Goal: Information Seeking & Learning: Learn about a topic

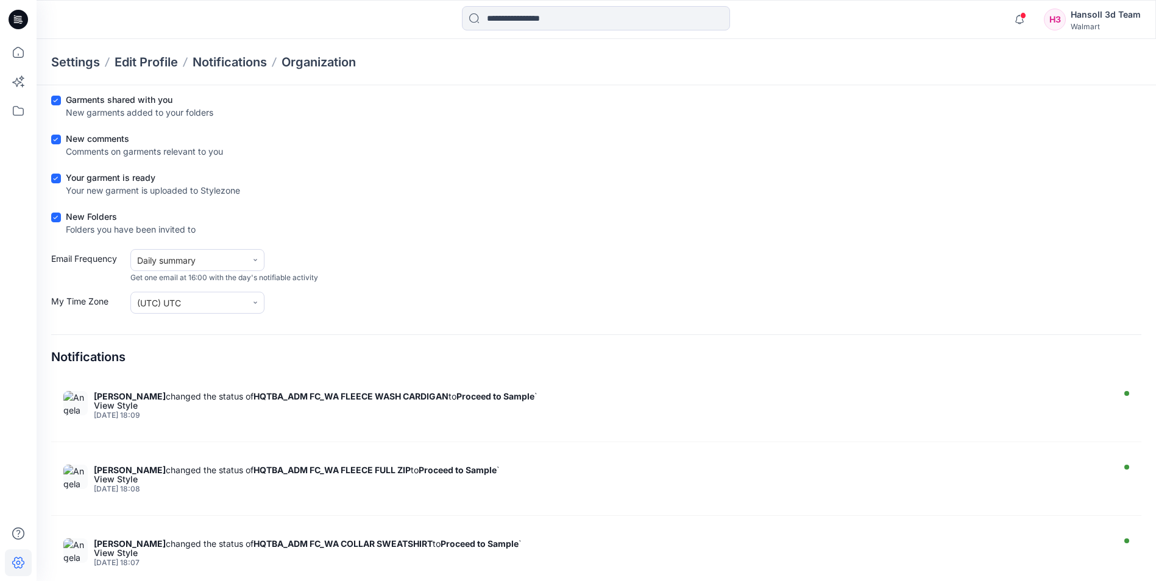
scroll to position [305, 0]
click at [21, 20] on icon at bounding box center [19, 20] width 20 height 20
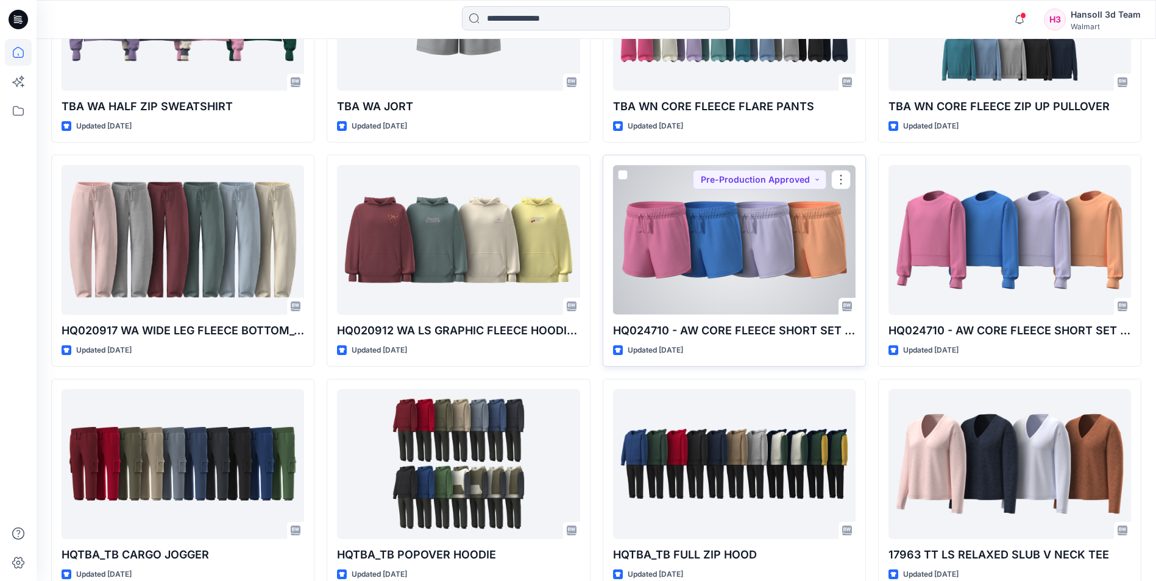
scroll to position [1195, 0]
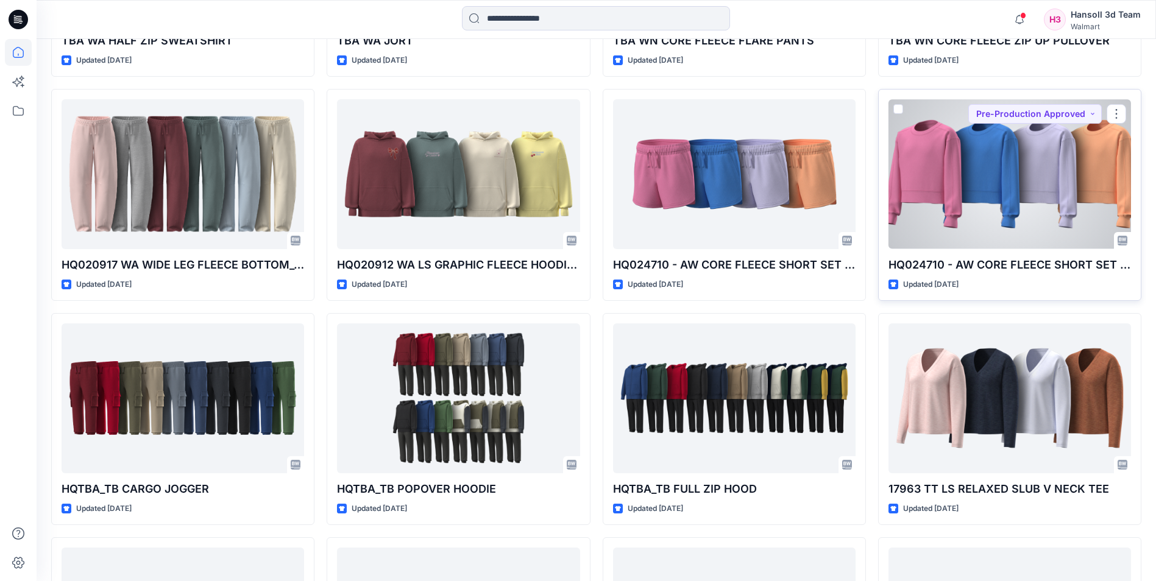
click at [1007, 193] on div at bounding box center [1010, 173] width 243 height 149
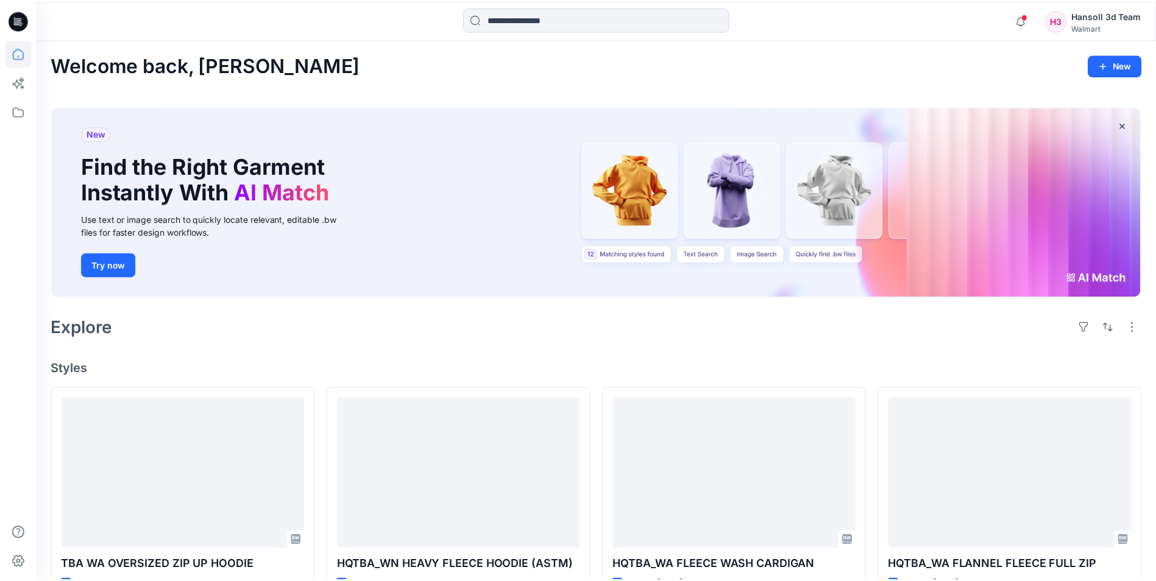
scroll to position [1195, 0]
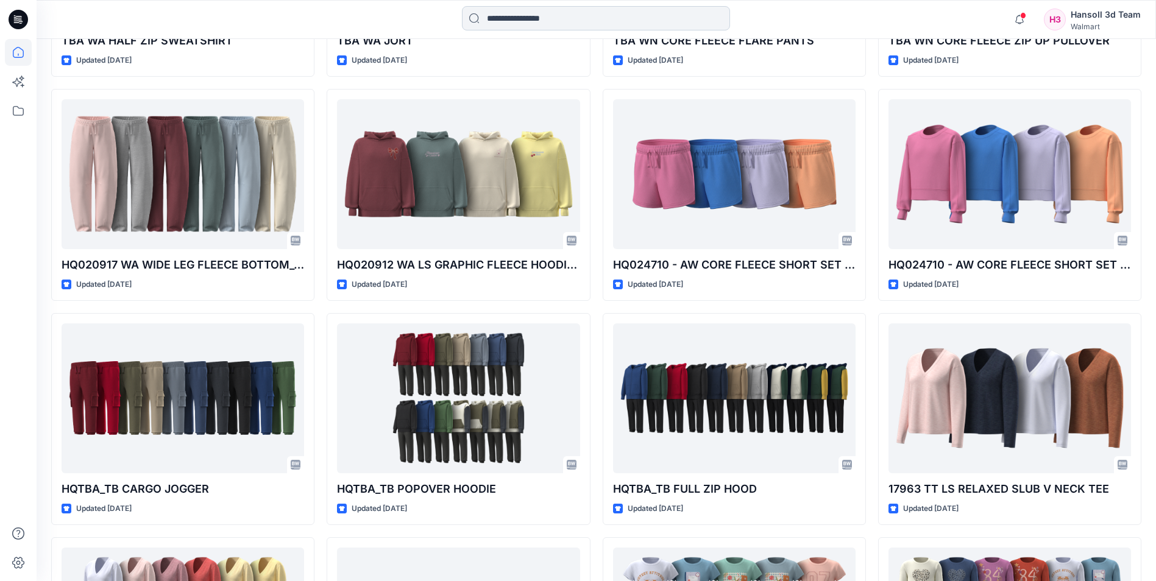
click at [518, 24] on input at bounding box center [596, 18] width 268 height 24
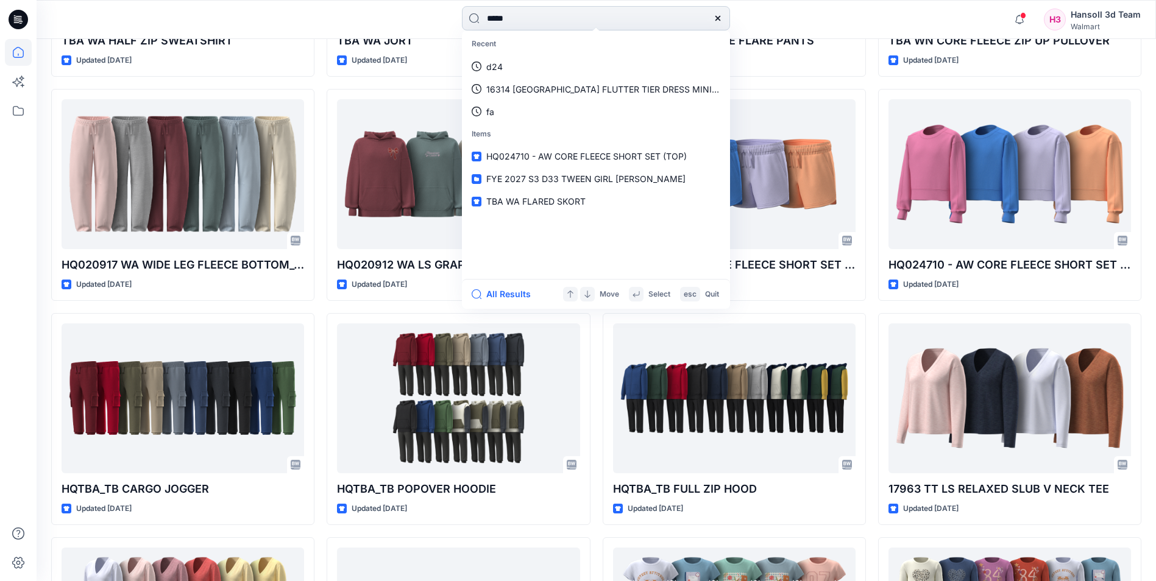
type input "******"
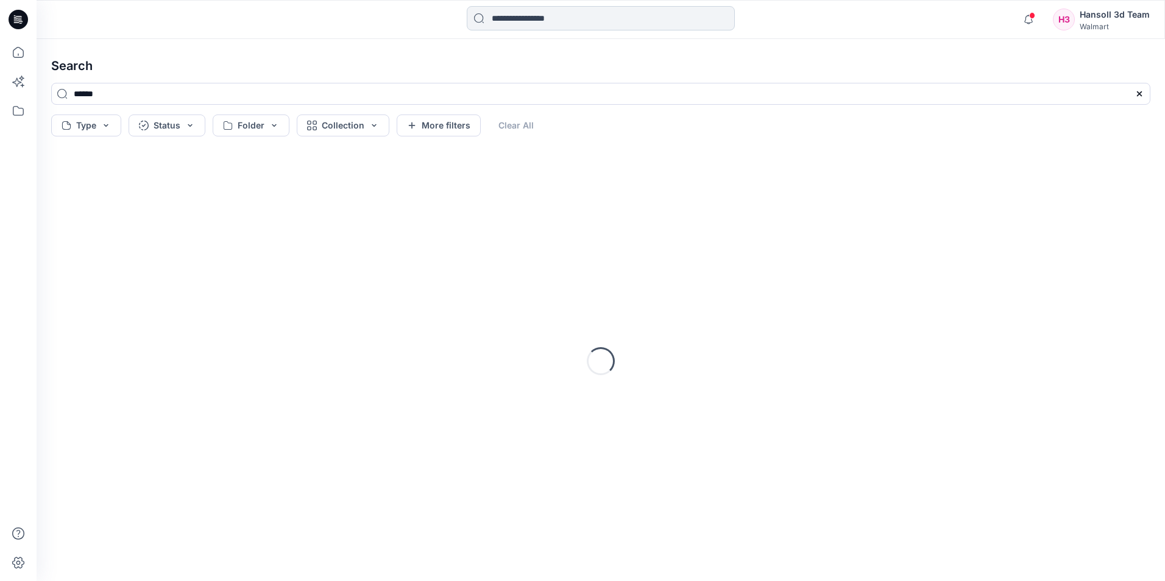
click at [564, 16] on input at bounding box center [601, 18] width 268 height 24
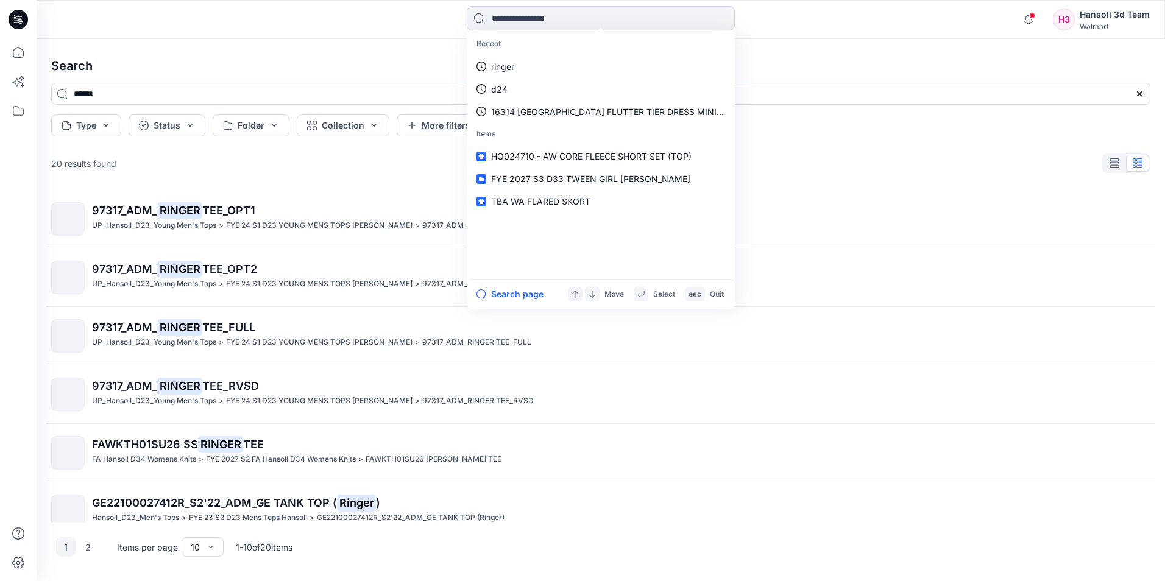
click at [23, 20] on icon at bounding box center [19, 20] width 20 height 20
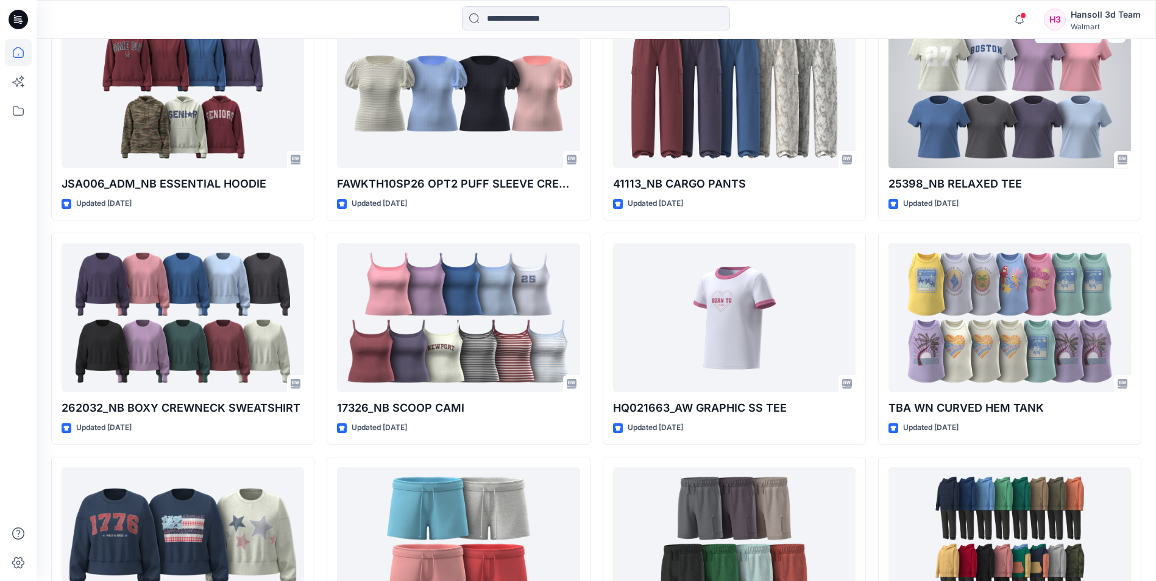
scroll to position [4437, 0]
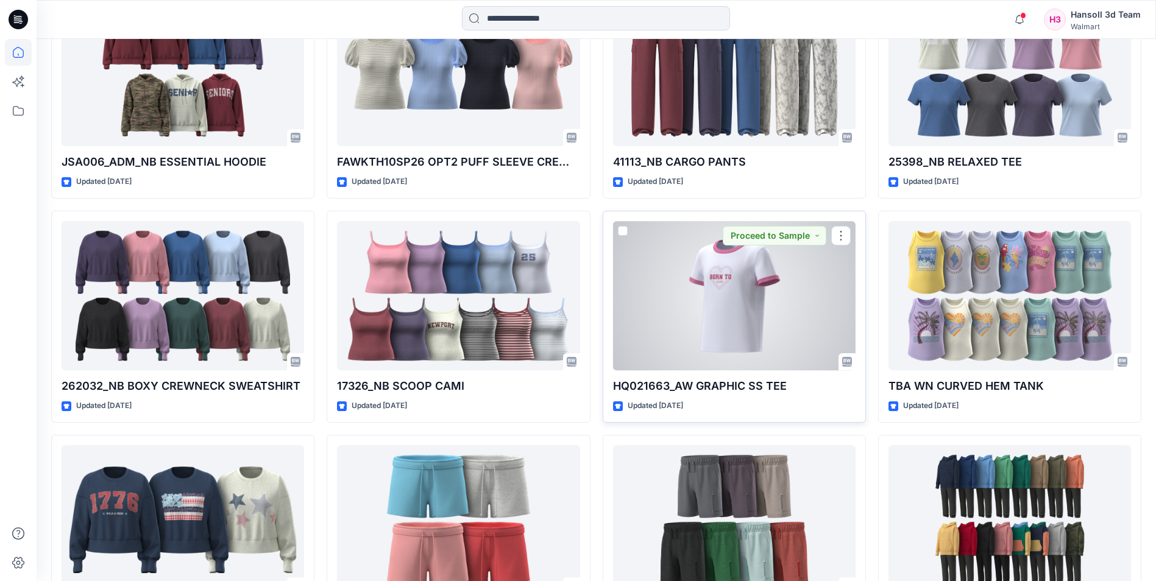
click at [698, 279] on div at bounding box center [734, 295] width 243 height 149
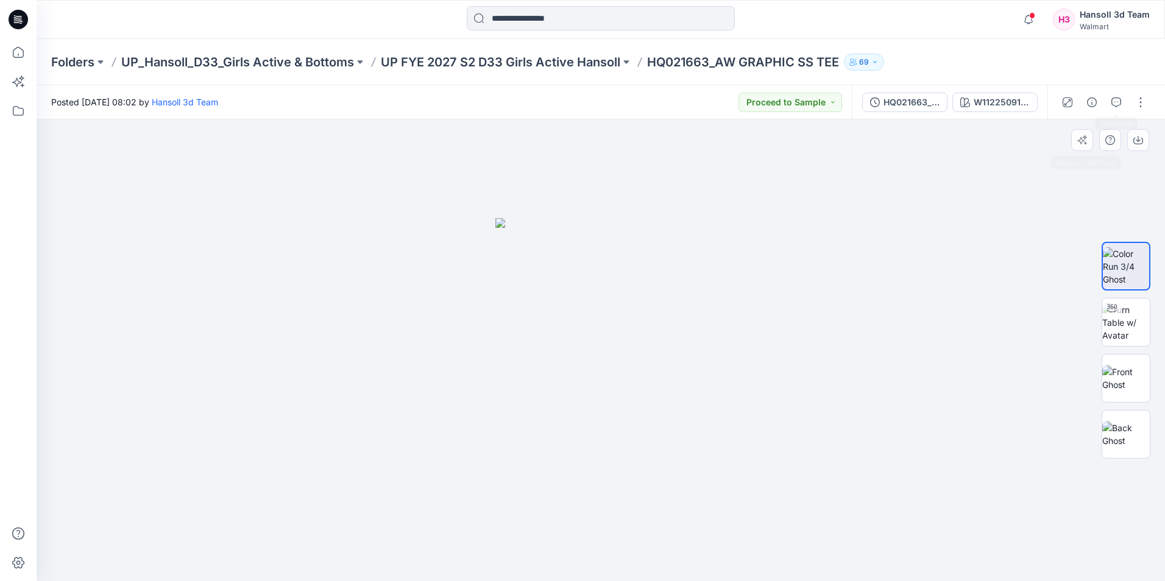
drag, startPoint x: 1118, startPoint y: 105, endPoint x: 953, endPoint y: 195, distance: 187.9
click at [1019, 223] on div "Posted [DATE] 08:02 by Hansoll 3d Team Proceed to Sample HQ021663_ADM FC_ AW GR…" at bounding box center [601, 333] width 1129 height 496
click at [801, 214] on div at bounding box center [601, 350] width 1129 height 462
click at [1116, 107] on button "button" at bounding box center [1117, 103] width 20 height 20
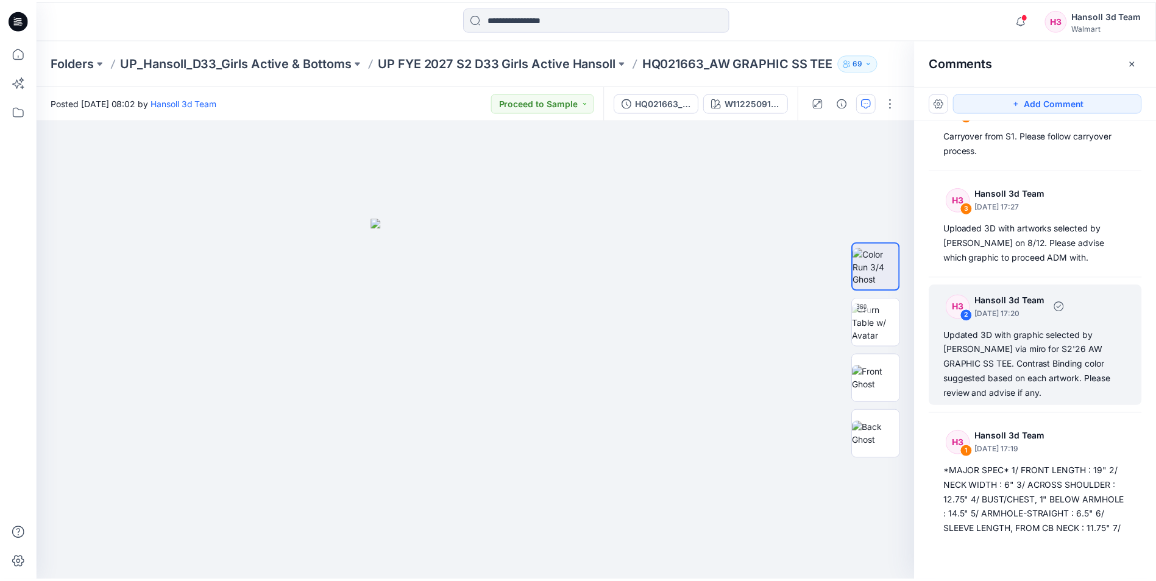
scroll to position [183, 0]
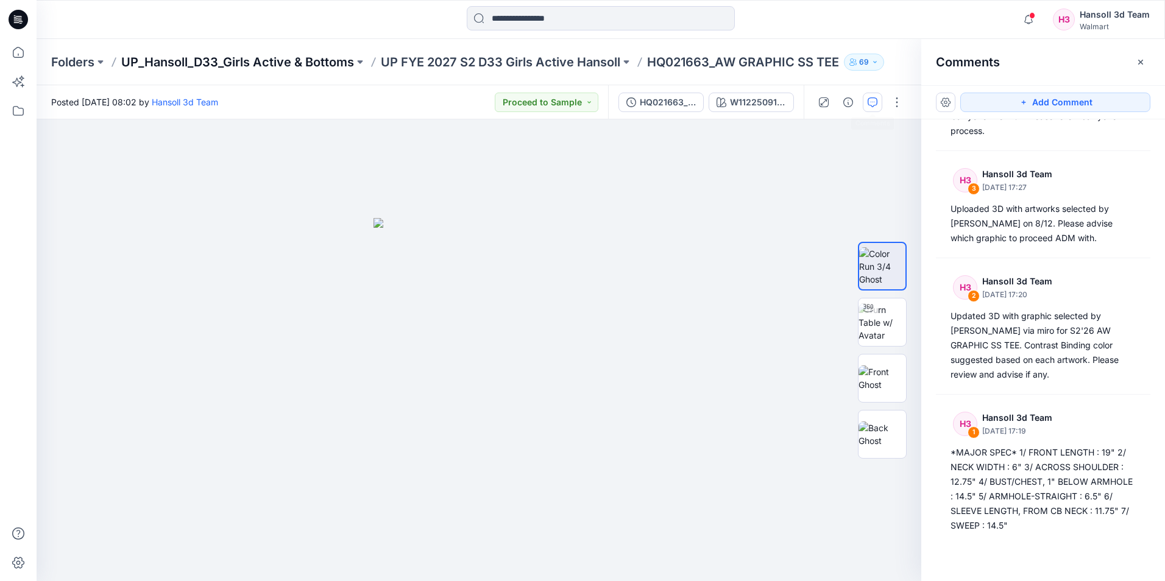
click at [307, 60] on p "UP_Hansoll_D33_Girls Active & Bottoms" at bounding box center [237, 62] width 233 height 17
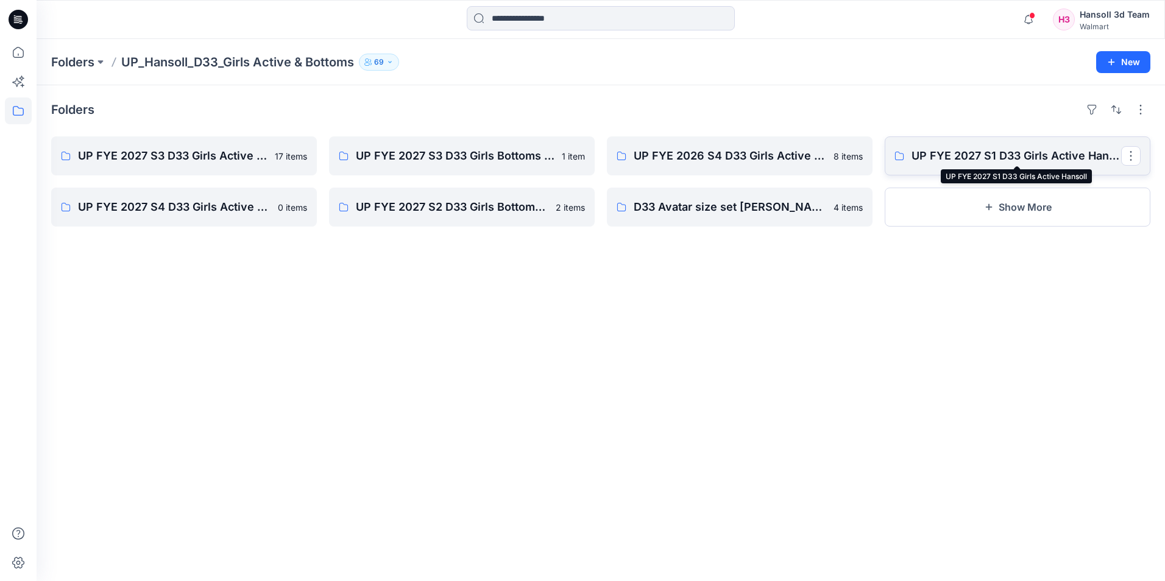
click at [945, 154] on p "UP FYE 2027 S1 D33 Girls Active Hansoll" at bounding box center [1017, 155] width 210 height 17
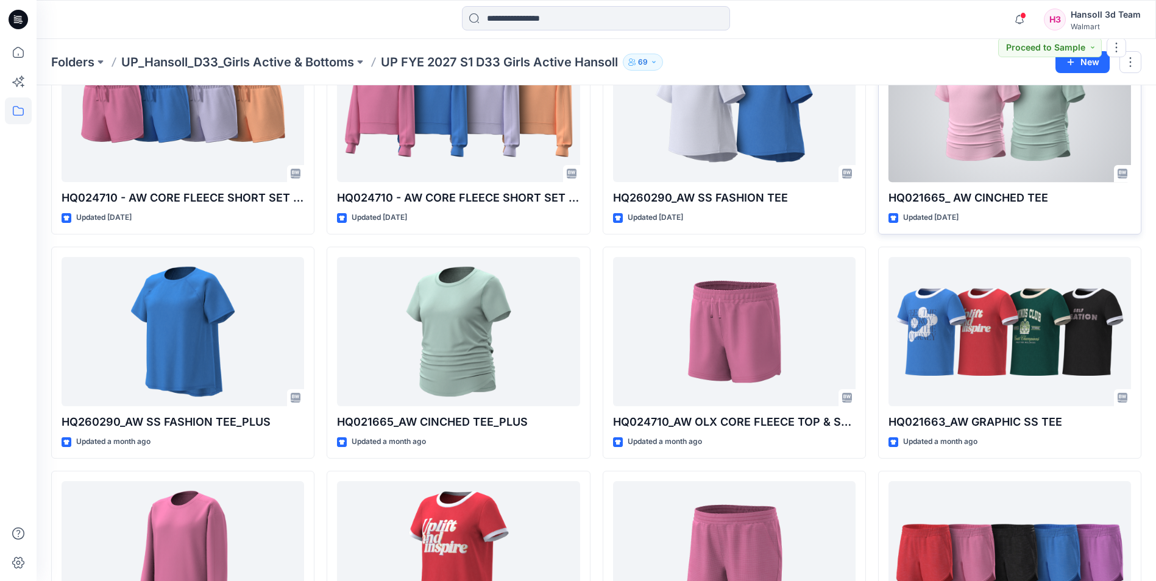
scroll to position [122, 0]
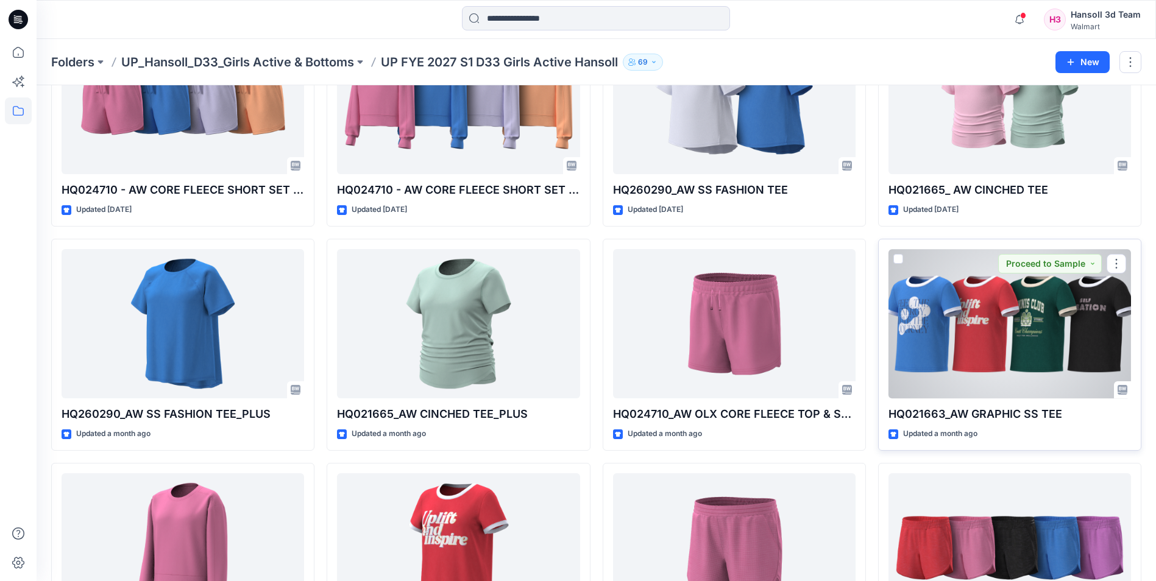
click at [988, 351] on div at bounding box center [1010, 323] width 243 height 149
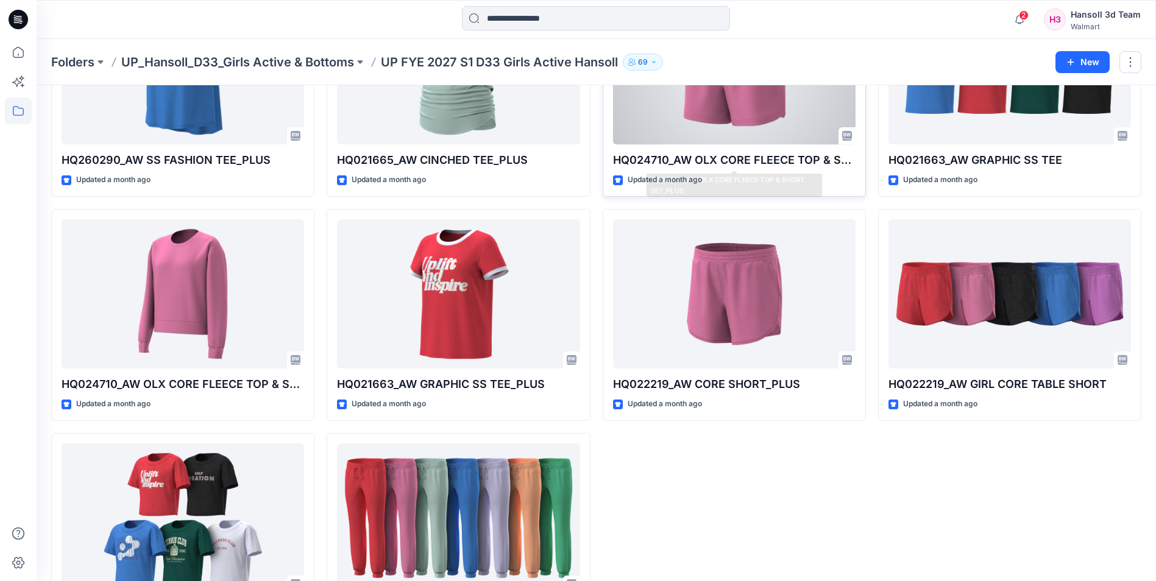
scroll to position [455, 0]
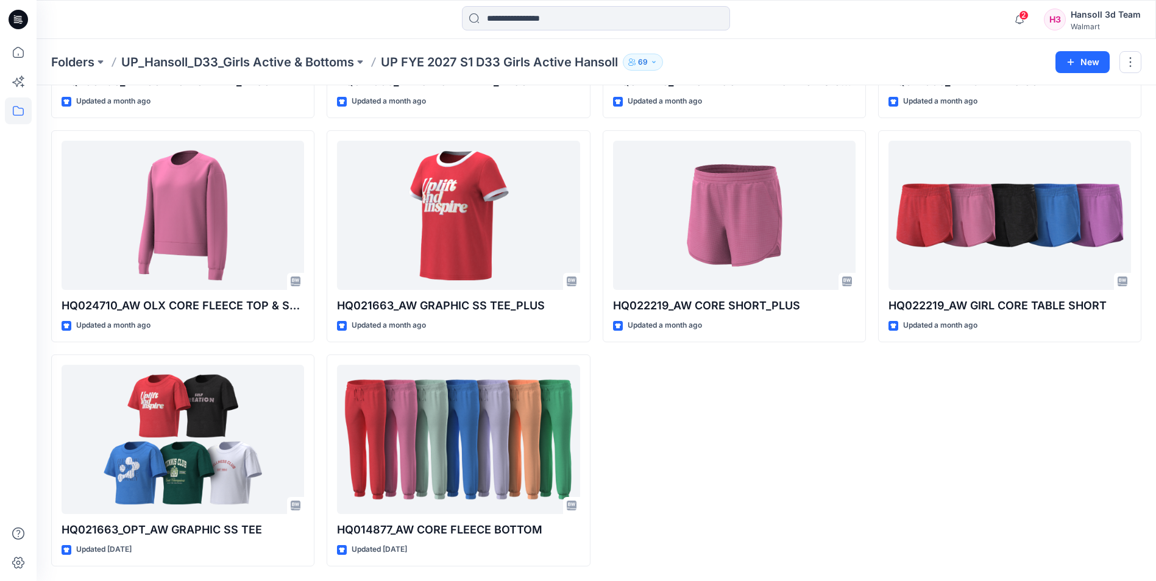
click at [817, 508] on div "HQ260290_AW SS FASHION TEE Updated [DATE] HQ024710_AW OLX CORE FLEECE TOP & SHO…" at bounding box center [734, 124] width 263 height 885
click at [934, 519] on div "HQ021665_ AW CINCHED TEE Updated [DATE] HQ021663_AW GRAPHIC SS TEE Updated a mo…" at bounding box center [1009, 124] width 263 height 885
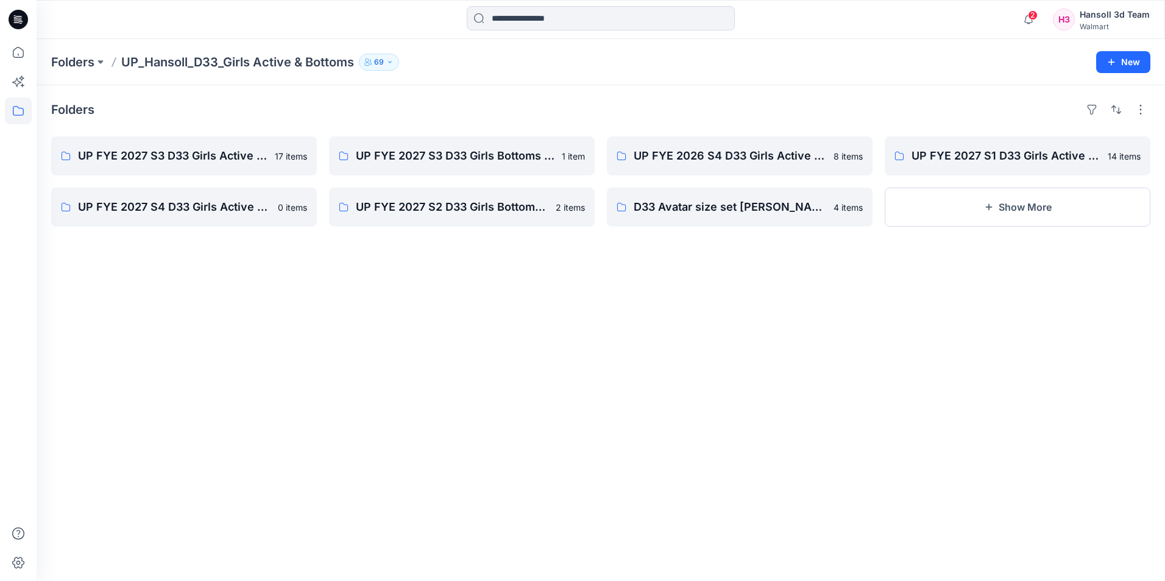
click at [24, 24] on icon at bounding box center [19, 20] width 20 height 20
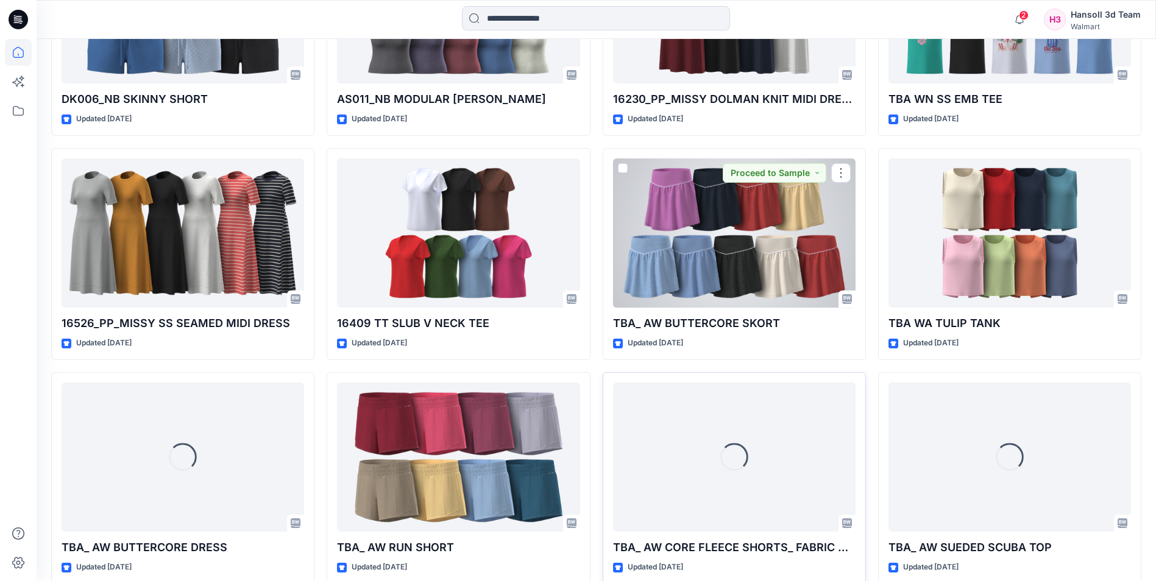
scroll to position [3396, 0]
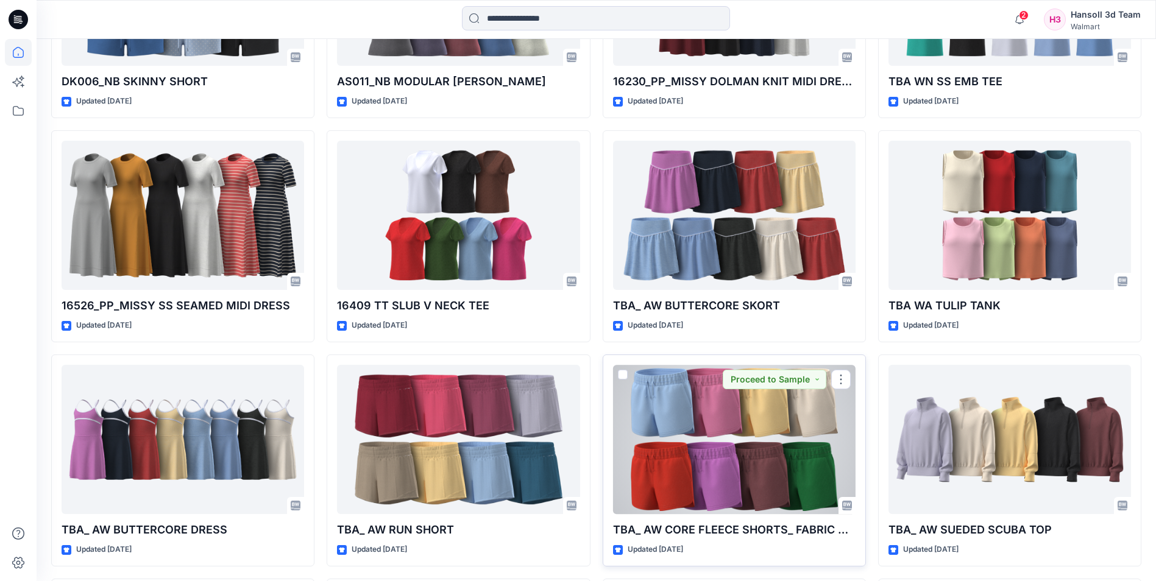
click at [718, 422] on div at bounding box center [734, 439] width 243 height 149
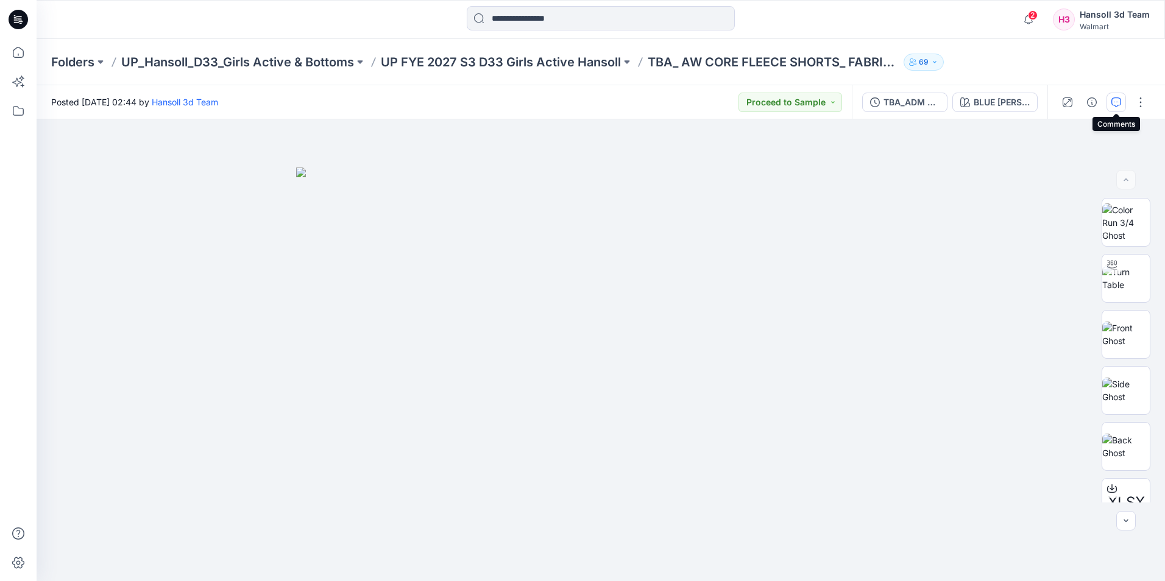
click at [1117, 102] on icon "button" at bounding box center [1117, 103] width 10 height 10
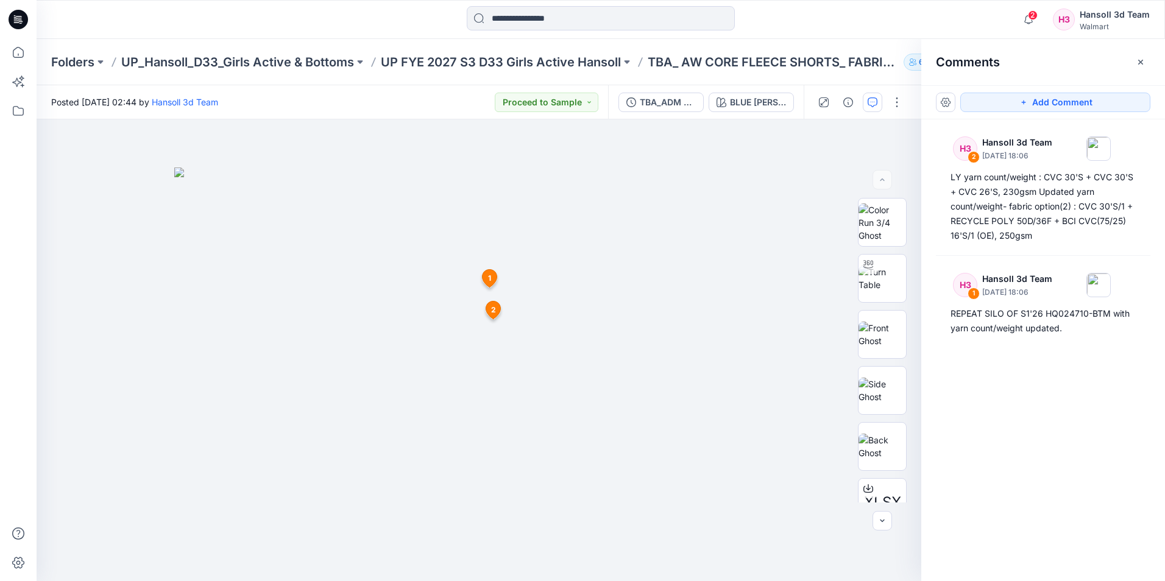
click at [20, 20] on icon at bounding box center [20, 20] width 5 height 1
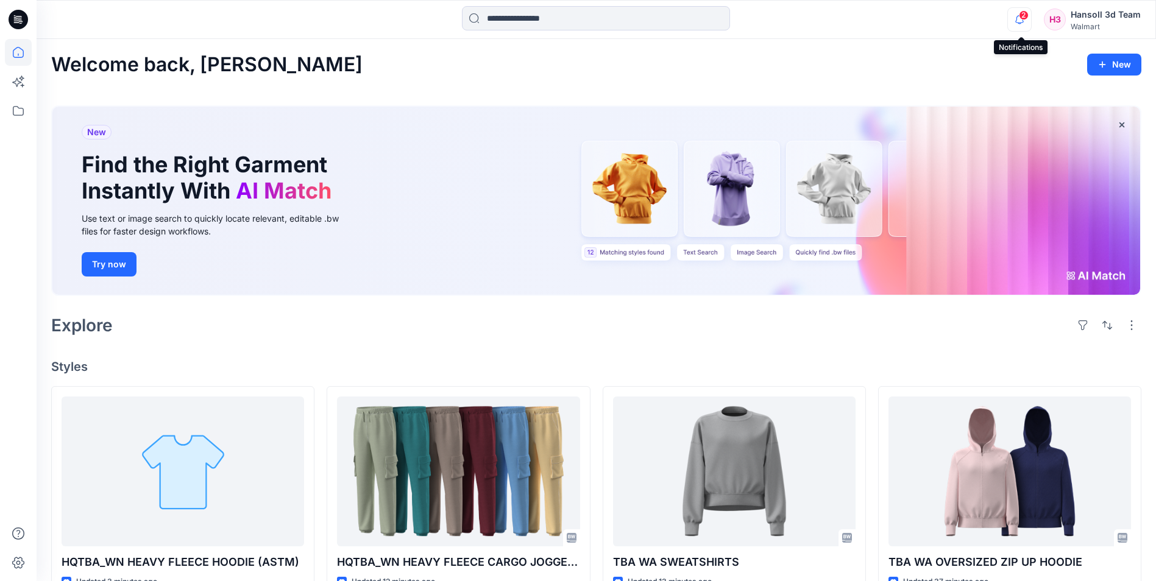
click at [1024, 23] on icon "button" at bounding box center [1019, 19] width 9 height 8
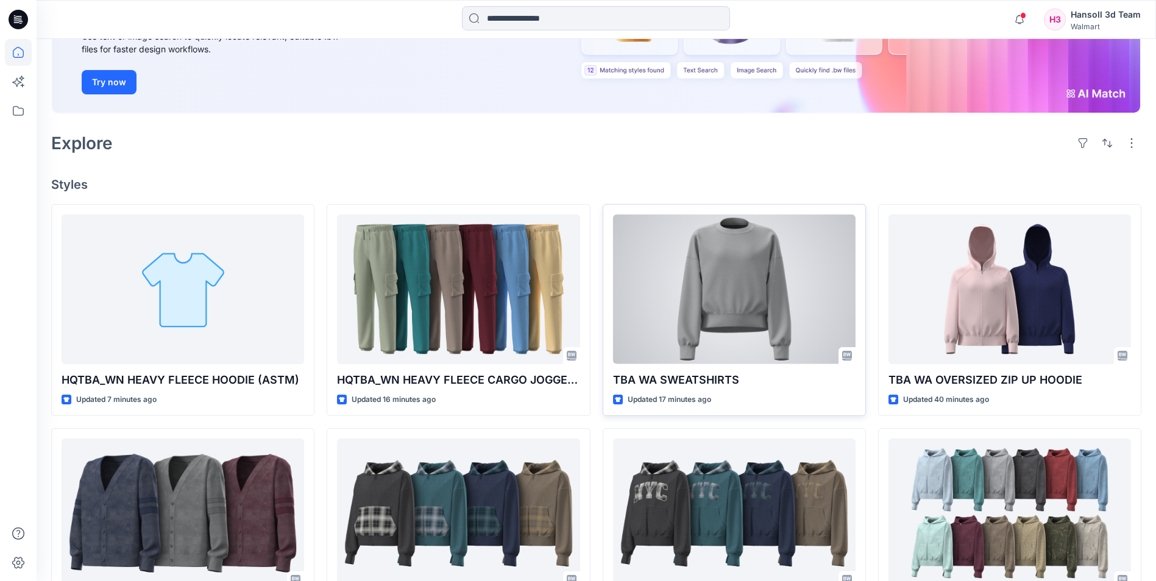
scroll to position [183, 0]
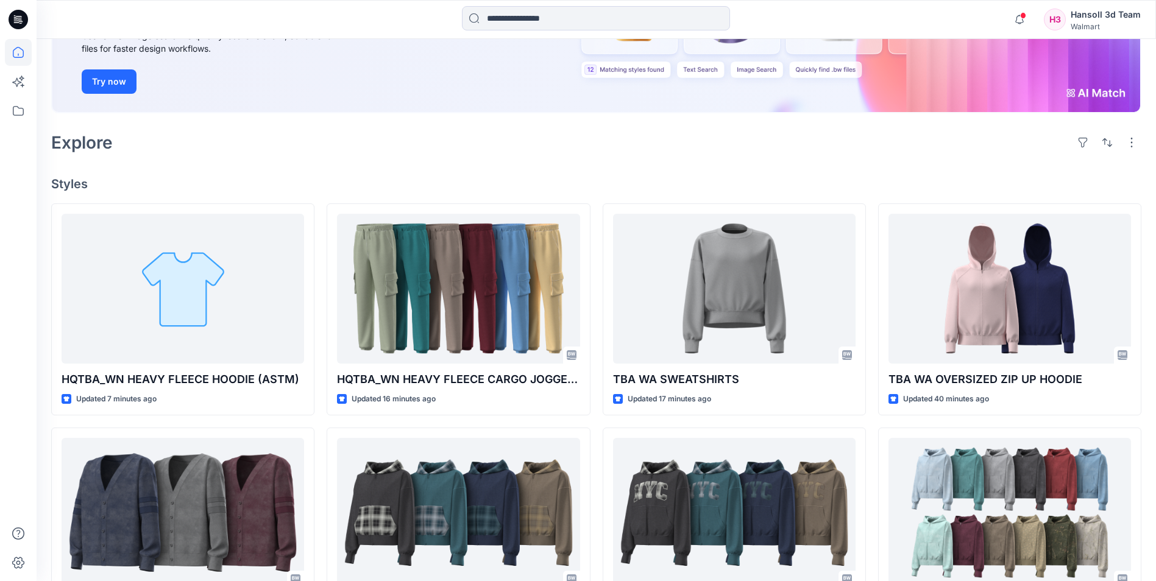
click at [381, 153] on div "Explore" at bounding box center [596, 142] width 1090 height 29
click at [6, 17] on div at bounding box center [18, 19] width 39 height 39
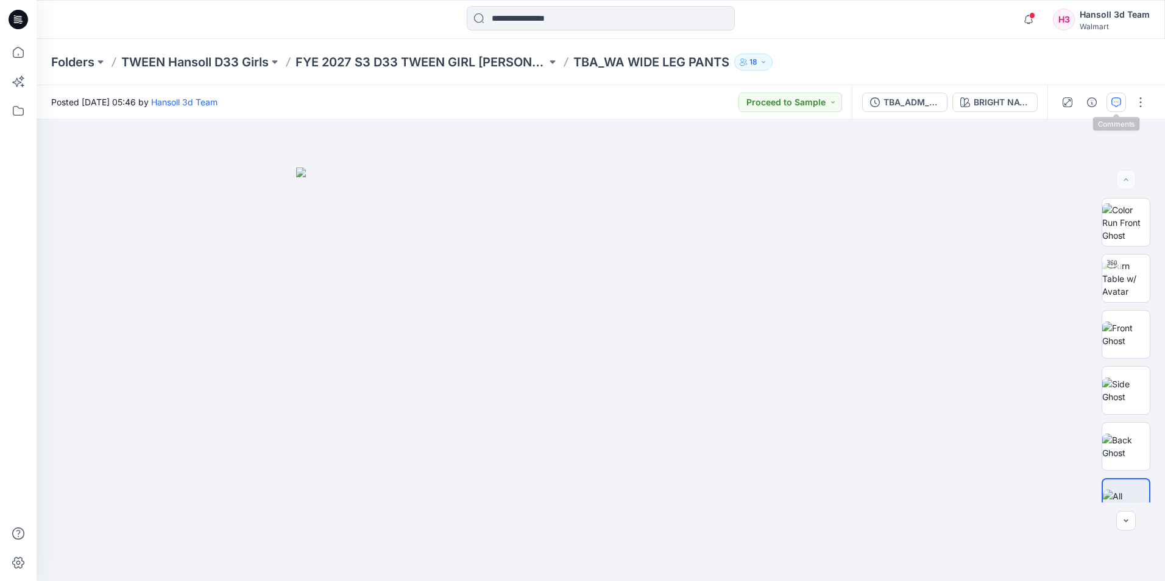
click at [1117, 105] on icon "button" at bounding box center [1117, 103] width 10 height 10
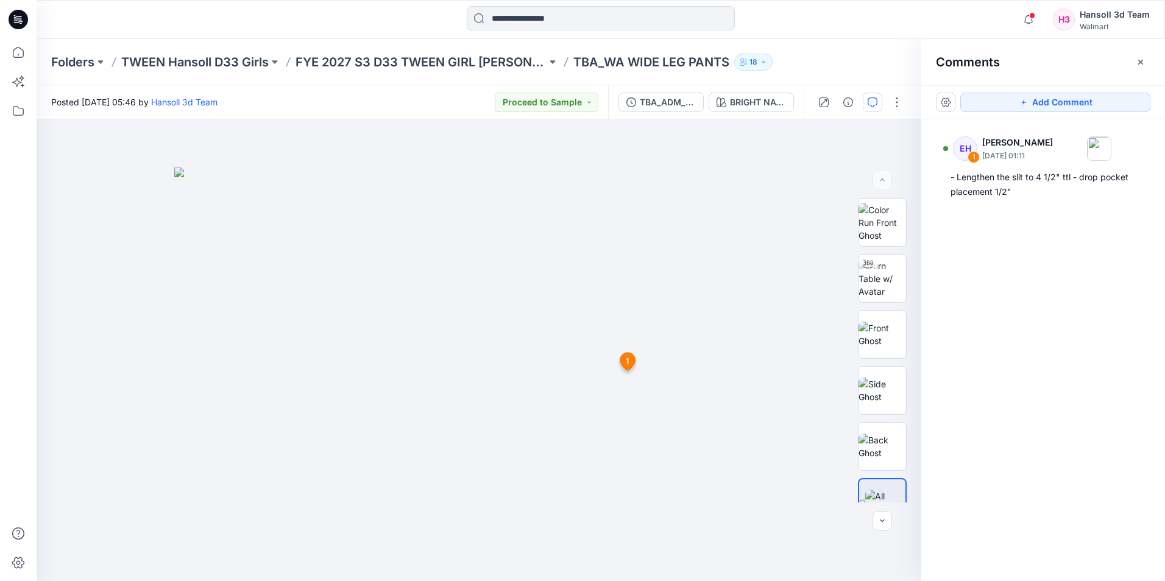
click at [1047, 246] on div "EH 1 Ellie Hosokawa September 27, 2025 01:11 - Lengthen the slit to 4 1/2" ttl …" at bounding box center [1044, 327] width 244 height 417
click at [1100, 258] on div "EH 1 Ellie Hosokawa September 27, 2025 01:11 - Lengthen the slit to 4 1/2" ttl …" at bounding box center [1044, 327] width 244 height 417
click at [1054, 306] on div "EH 1 Ellie Hosokawa September 27, 2025 01:11 - Lengthen the slit to 4 1/2" ttl …" at bounding box center [1044, 327] width 244 height 417
click at [1092, 23] on div "Walmart" at bounding box center [1115, 26] width 70 height 9
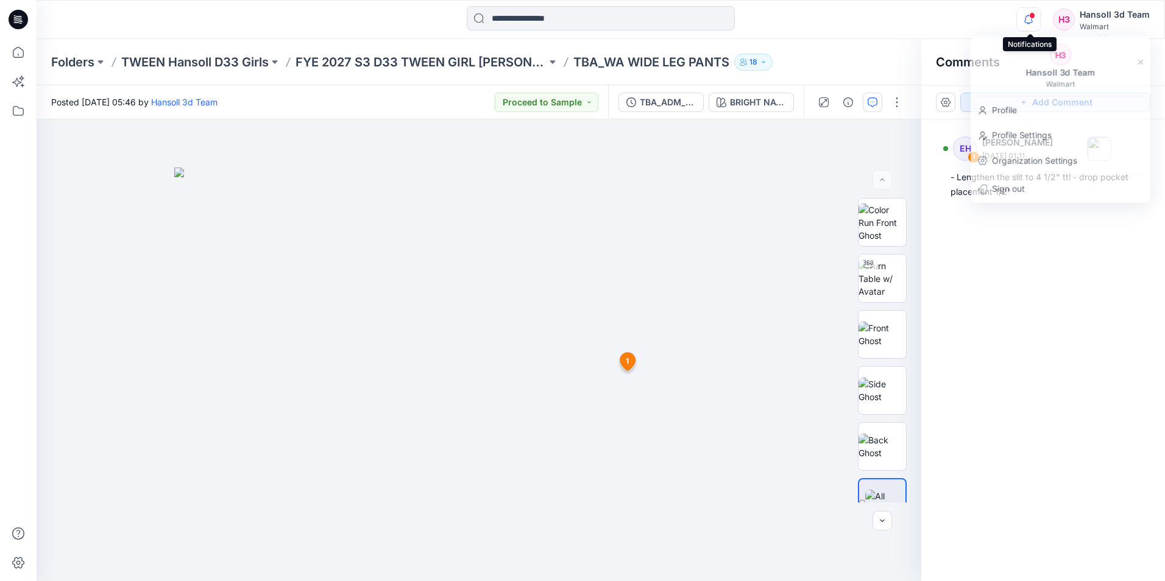
click at [1038, 26] on icon "button" at bounding box center [1028, 19] width 23 height 24
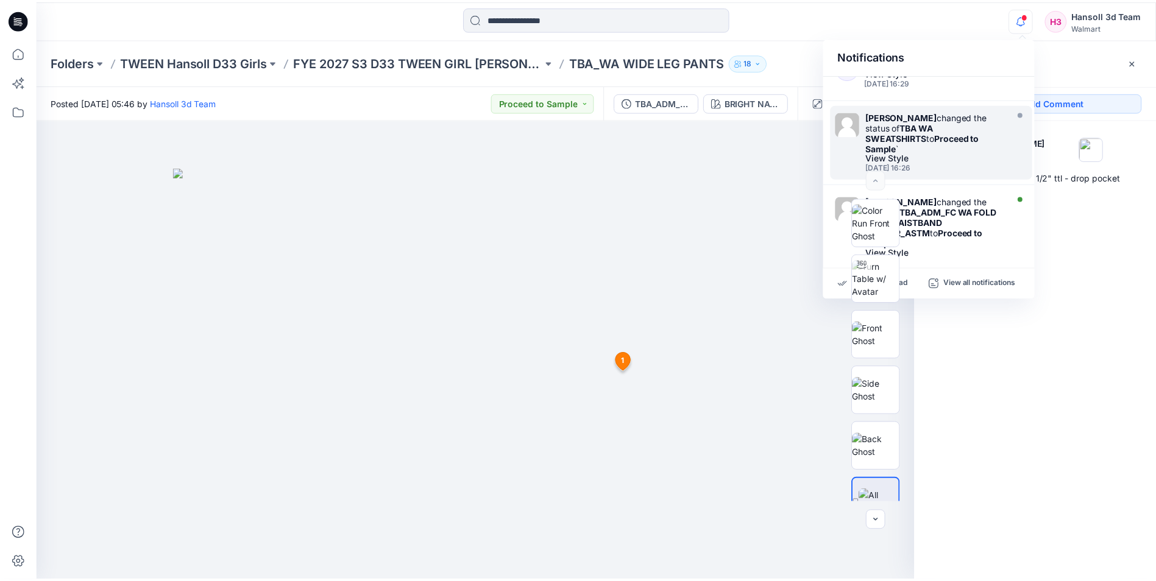
scroll to position [547, 0]
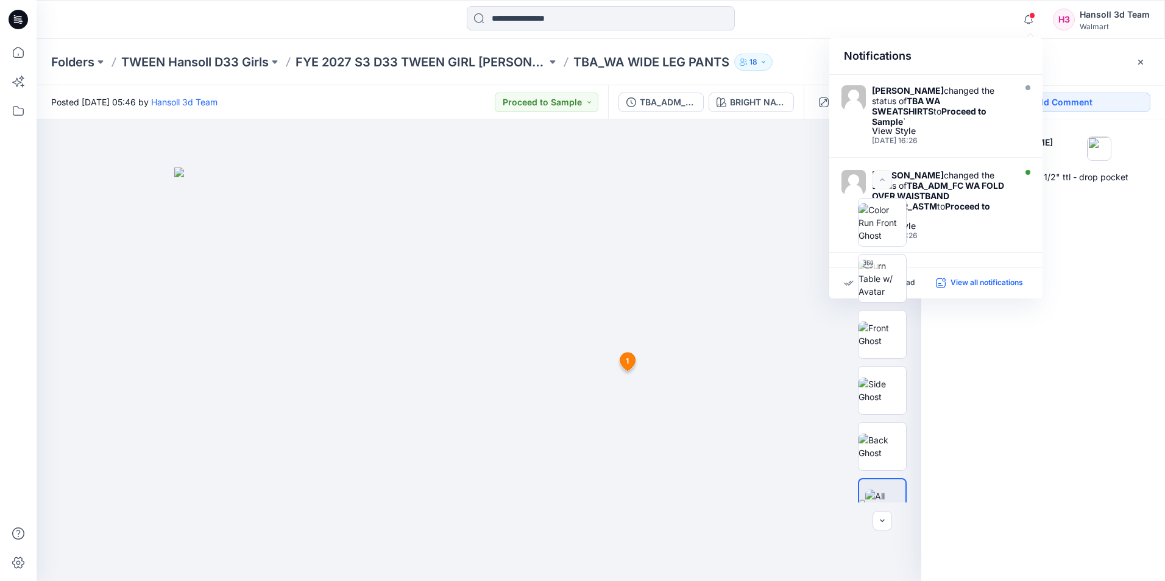
click at [998, 280] on p "View all notifications" at bounding box center [987, 283] width 73 height 11
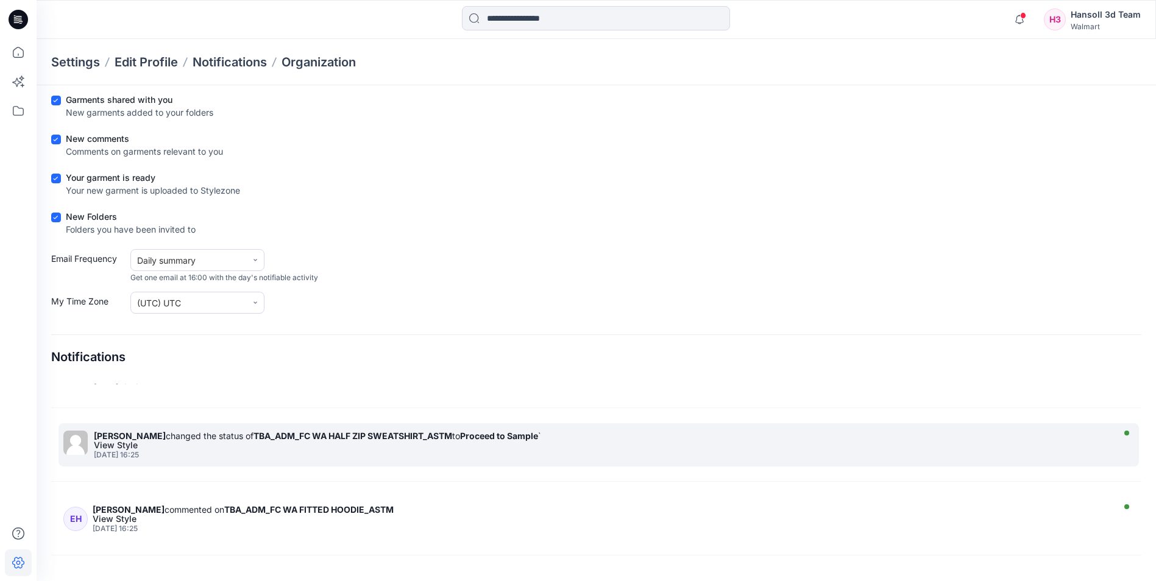
scroll to position [792, 0]
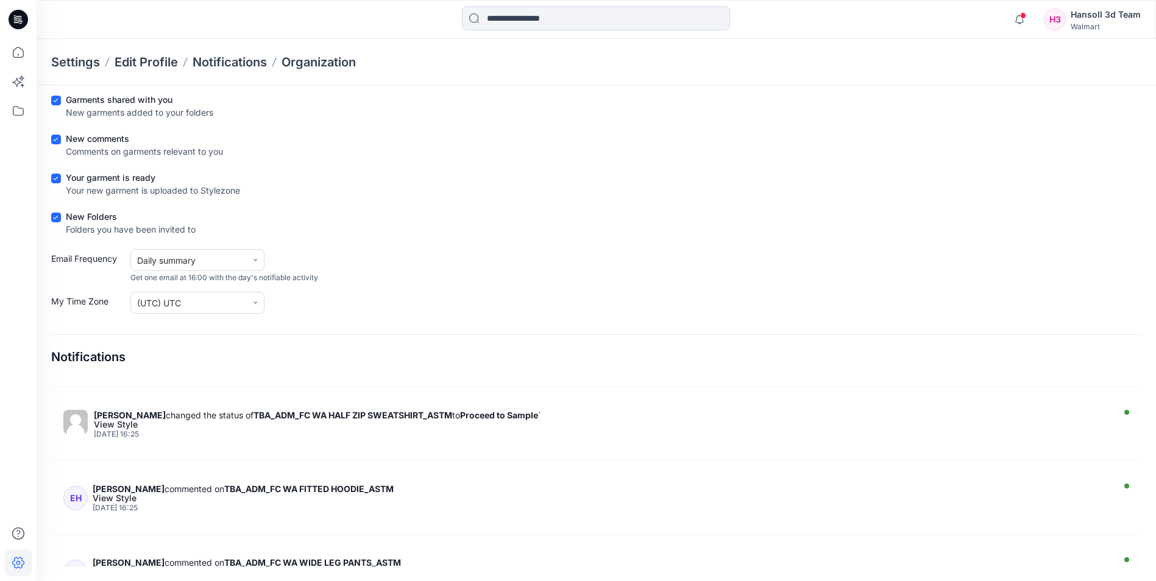
click at [280, 505] on div "[DATE] 16:25" at bounding box center [601, 508] width 1017 height 9
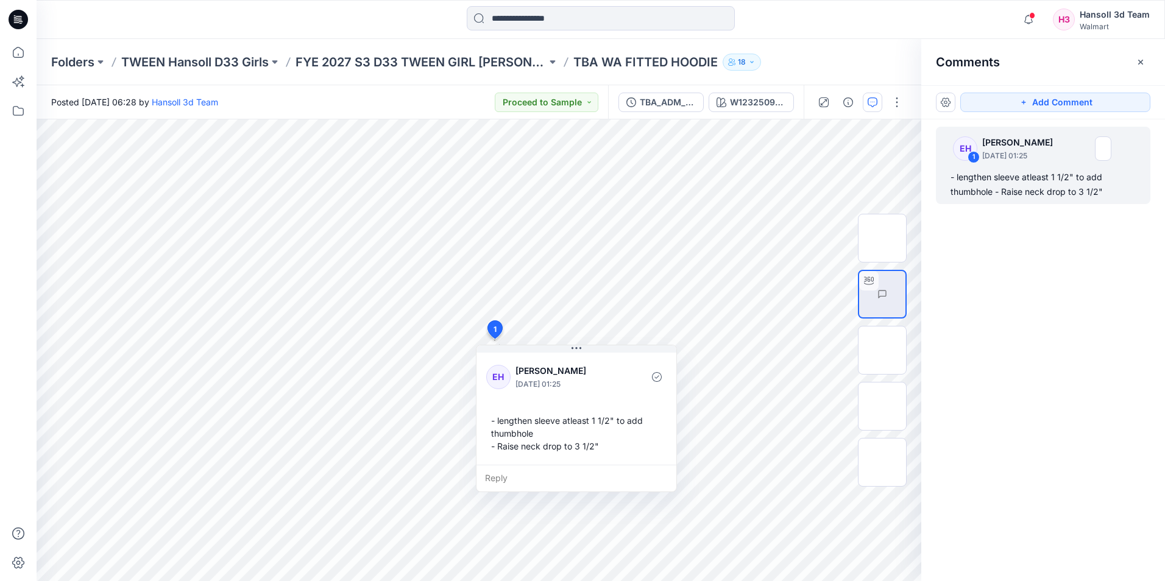
click at [1051, 282] on div "EH 1 Ellie Hosokawa September 27, 2025 01:25 - lengthen sleeve atleast 1 1/2" t…" at bounding box center [1044, 327] width 244 height 417
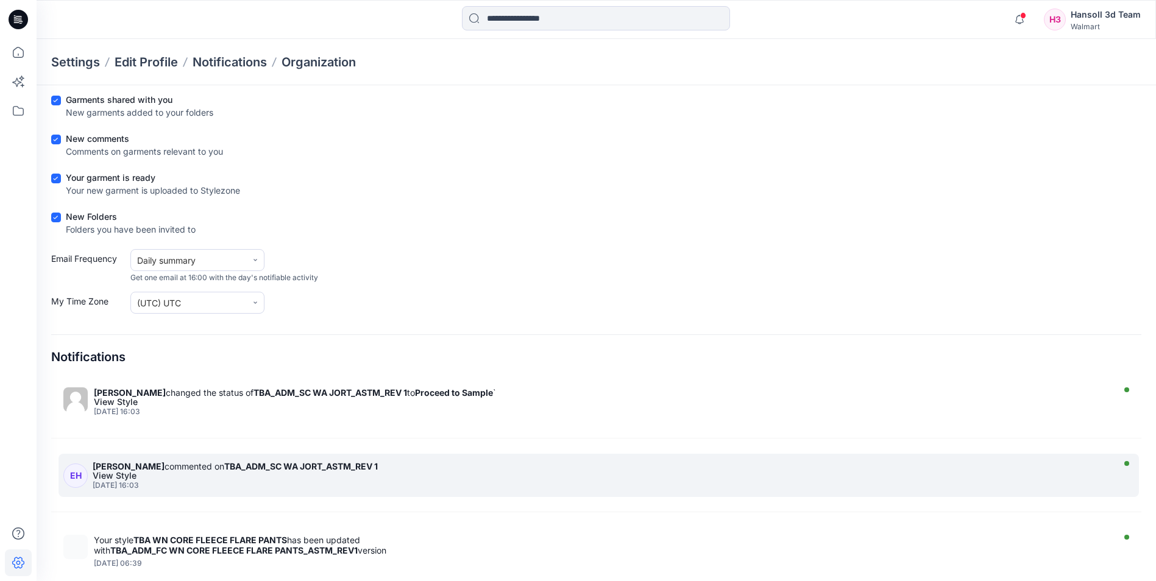
scroll to position [1097, 0]
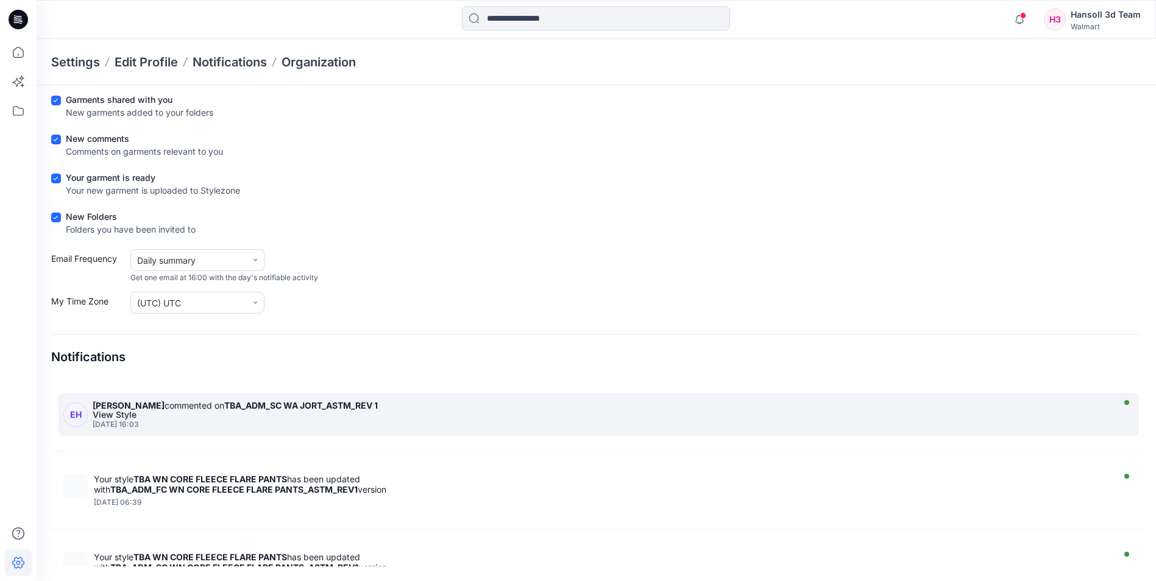
click at [289, 411] on div "View Style" at bounding box center [601, 415] width 1017 height 9
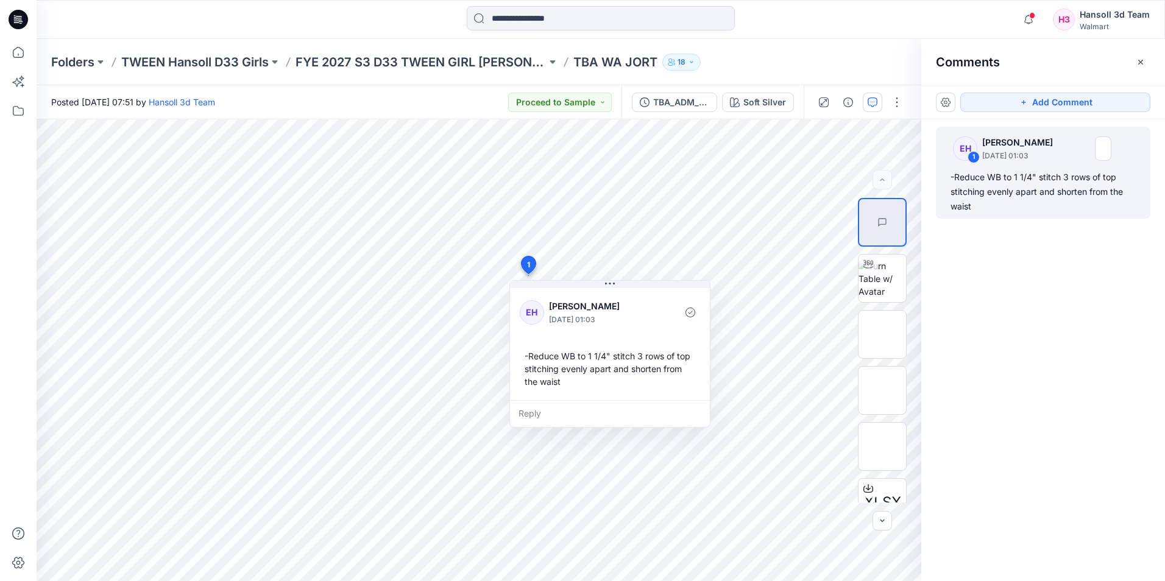
click at [1079, 311] on div "EH 1 Ellie Hosokawa September 27, 2025 01:03 -Reduce WB to 1 1/4" stitch 3 rows…" at bounding box center [1044, 327] width 244 height 417
click at [1008, 308] on div "EH 1 Ellie Hosokawa September 27, 2025 01:03 -Reduce WB to 1 1/4" stitch 3 rows…" at bounding box center [1044, 327] width 244 height 417
click at [1063, 269] on div "EH 1 Ellie Hosokawa September 27, 2025 01:03 -Reduce WB to 1 1/4" stitch 3 rows…" at bounding box center [1044, 327] width 244 height 417
click at [1030, 282] on div "EH 1 Ellie Hosokawa September 27, 2025 01:03 -Reduce WB to 1 1/4" stitch 3 rows…" at bounding box center [1044, 327] width 244 height 417
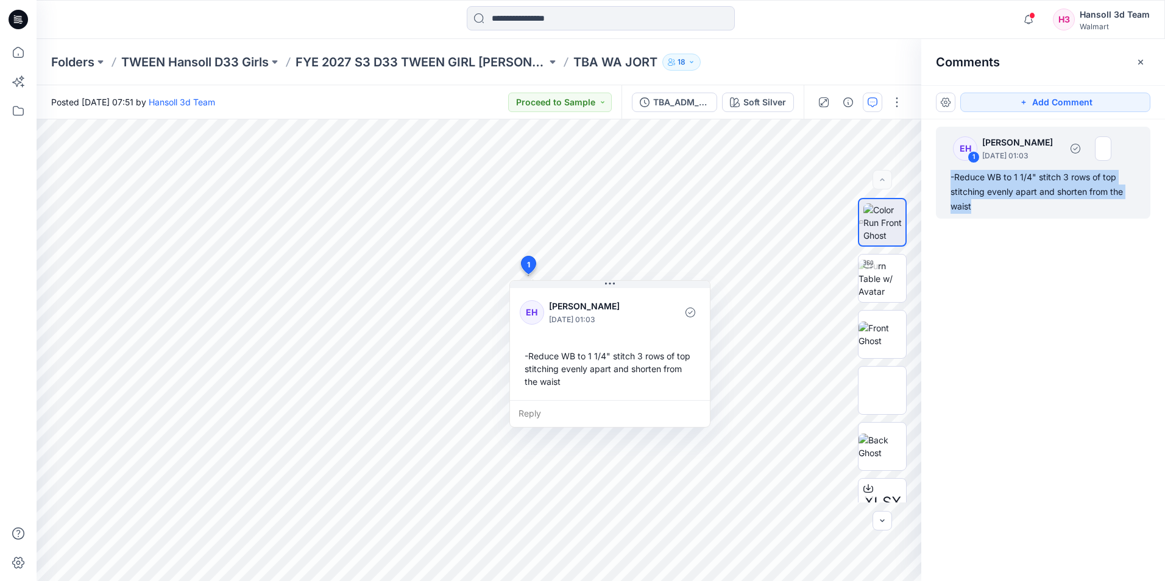
drag, startPoint x: 1002, startPoint y: 201, endPoint x: 942, endPoint y: 176, distance: 65.0
click at [942, 176] on div "EH 1 Ellie Hosokawa September 27, 2025 01:03 -Reduce WB to 1 1/4" stitch 3 rows…" at bounding box center [1043, 173] width 215 height 92
copy div "-Reduce WB to 1 1/4" stitch 3 rows of top stitching evenly apart and shorten fr…"
click at [1029, 365] on div "EH 1 Ellie Hosokawa September 27, 2025 01:03 -Reduce WB to 1 1/4" stitch 3 rows…" at bounding box center [1044, 327] width 244 height 417
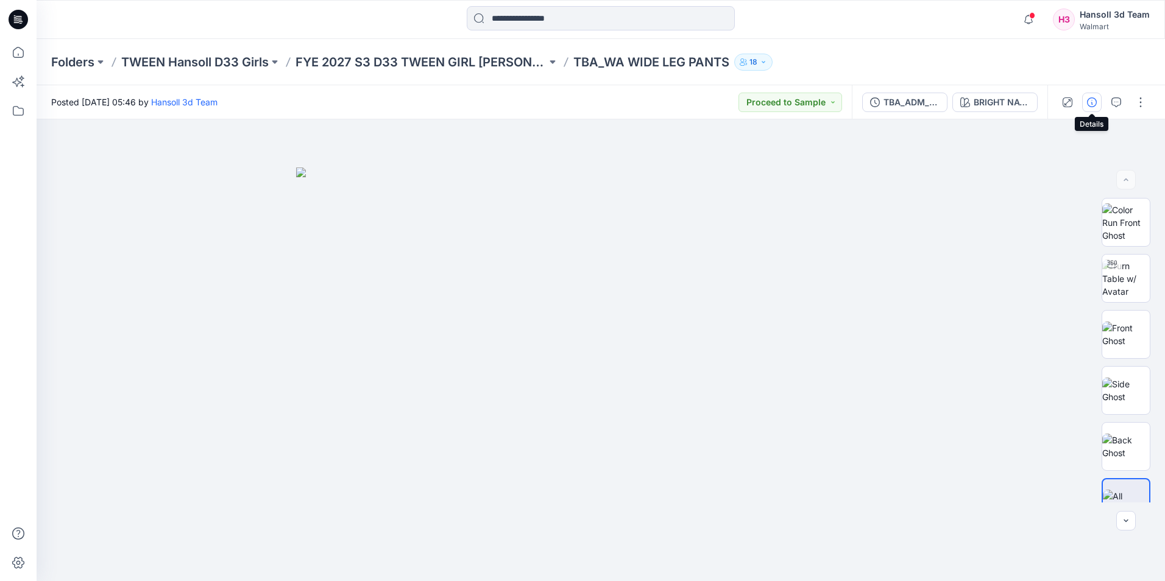
click at [1090, 99] on icon "button" at bounding box center [1092, 103] width 10 height 10
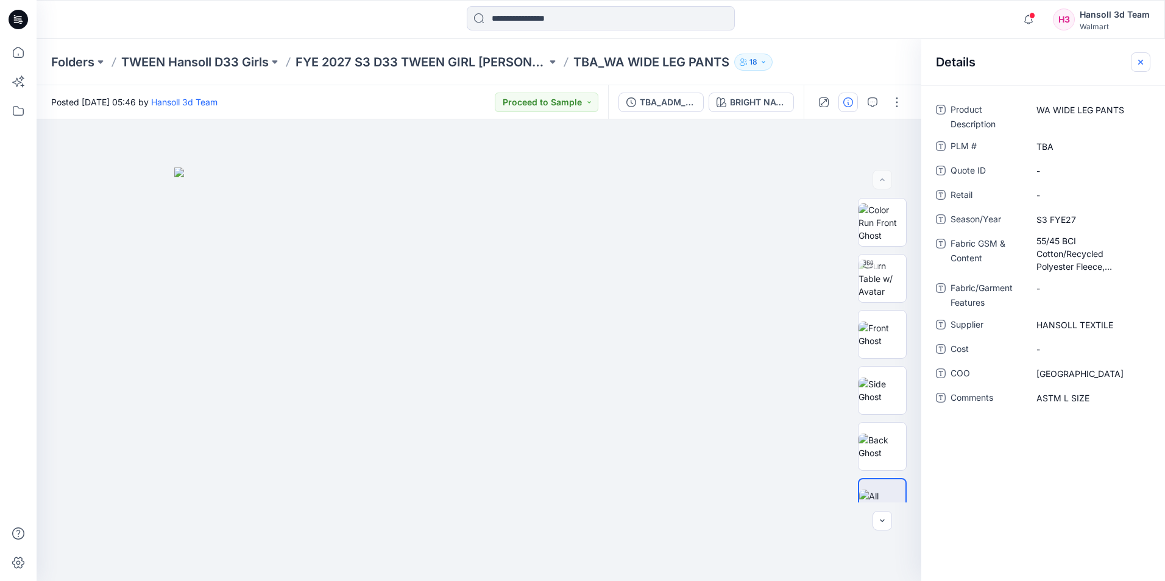
click at [1137, 60] on icon "button" at bounding box center [1141, 62] width 10 height 10
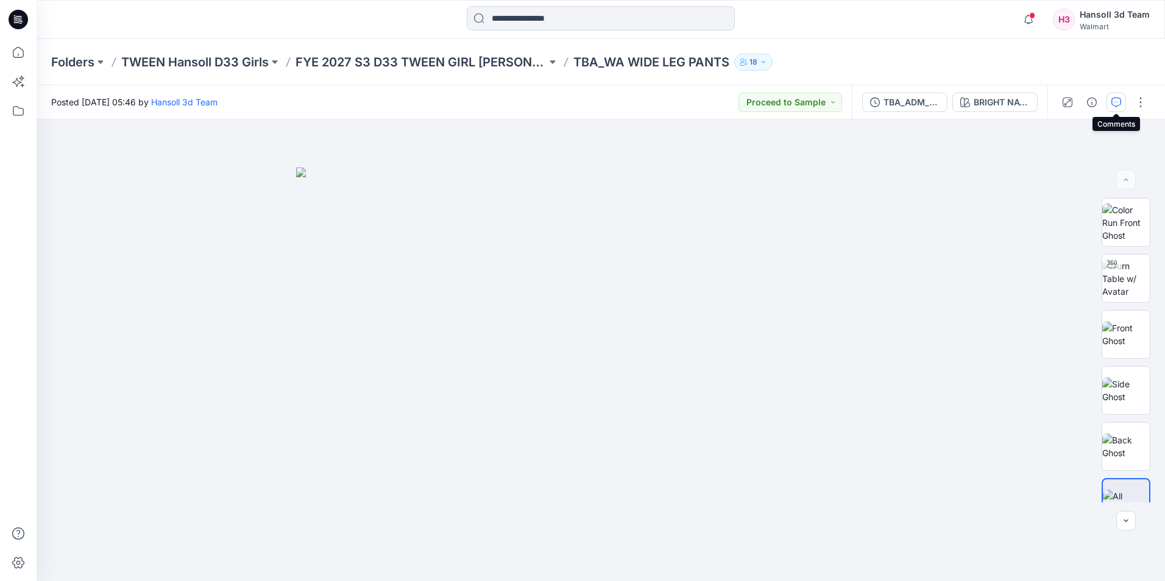
click at [1121, 103] on button "button" at bounding box center [1117, 103] width 20 height 20
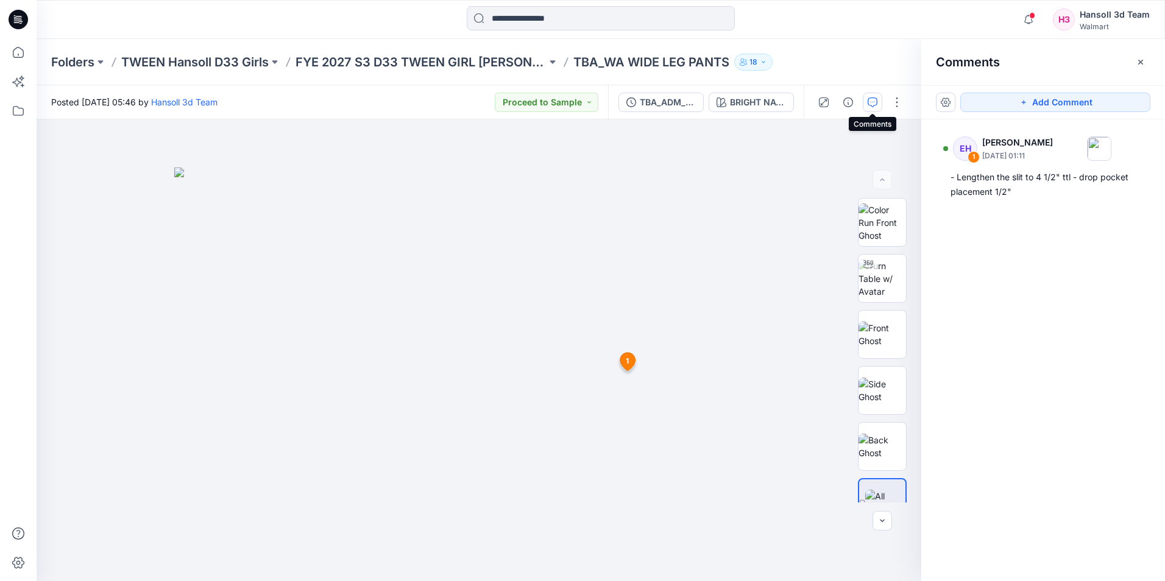
drag, startPoint x: 1025, startPoint y: 309, endPoint x: 1017, endPoint y: 301, distance: 10.8
click at [1023, 305] on div "EH 1 Ellie Hosokawa September 27, 2025 01:11 - Lengthen the slit to 4 1/2" ttl …" at bounding box center [1044, 327] width 244 height 417
click at [428, 62] on p "FYE 2027 S3 D33 TWEEN GIRL [PERSON_NAME]" at bounding box center [421, 62] width 251 height 17
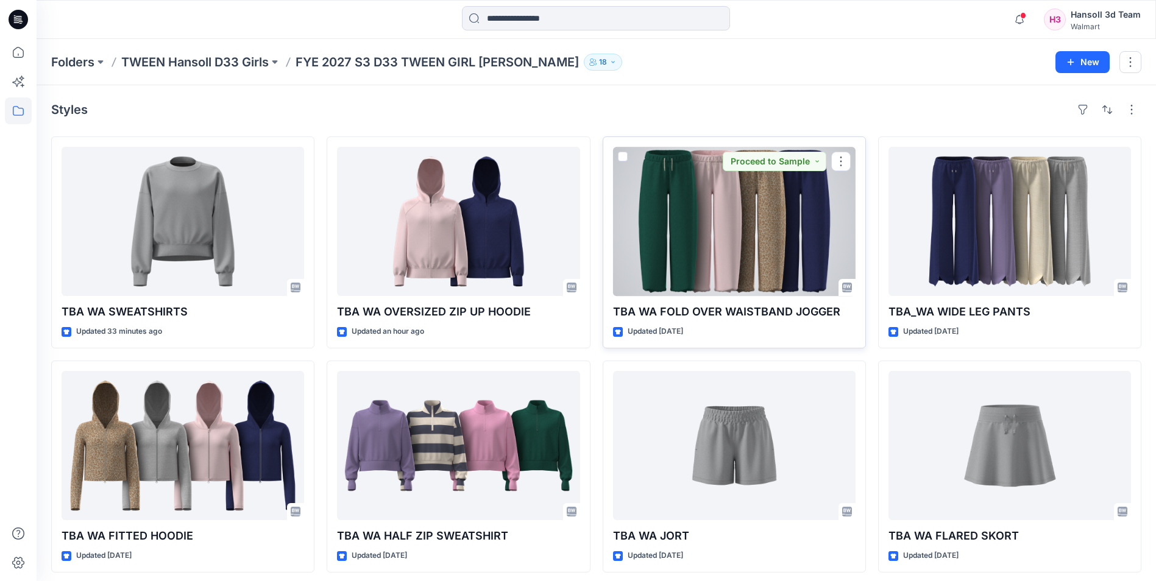
click at [732, 210] on div at bounding box center [734, 221] width 243 height 149
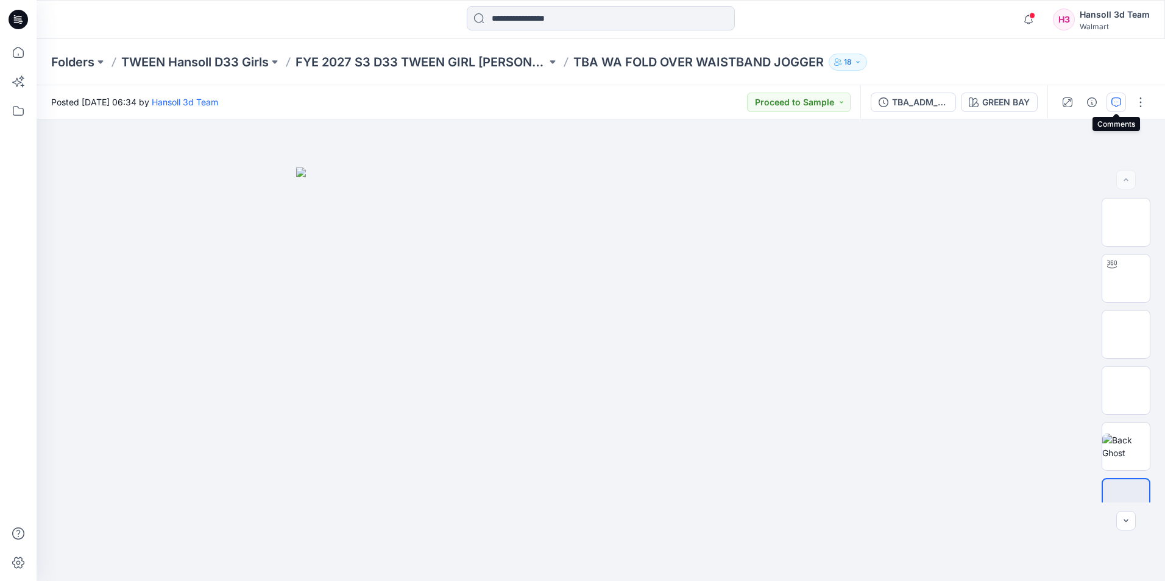
click at [1113, 103] on icon "button" at bounding box center [1117, 103] width 10 height 10
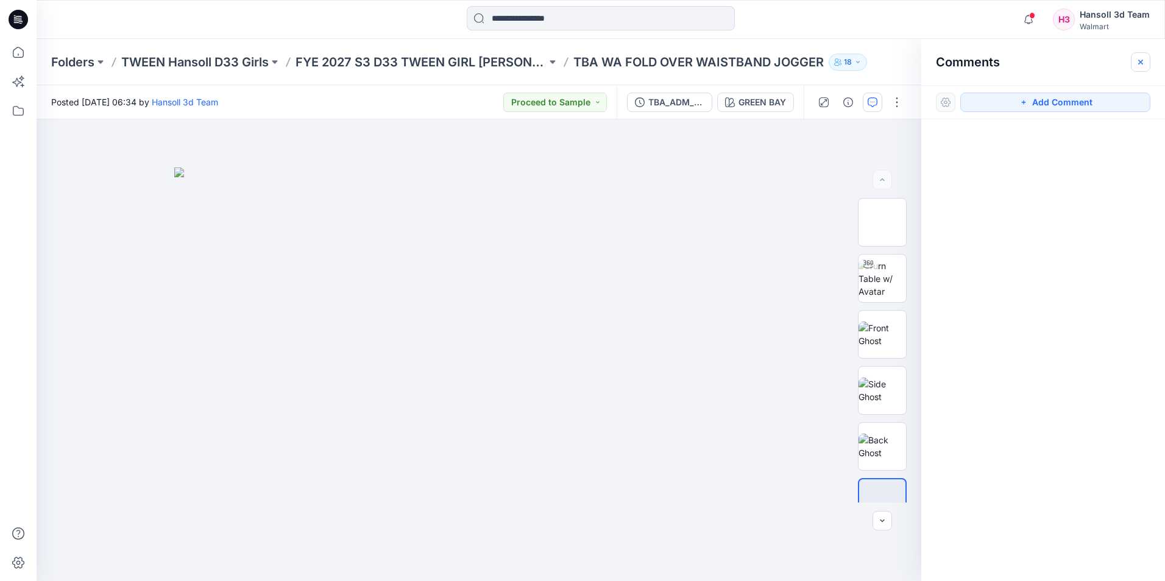
click at [1142, 63] on icon "button" at bounding box center [1141, 61] width 5 height 5
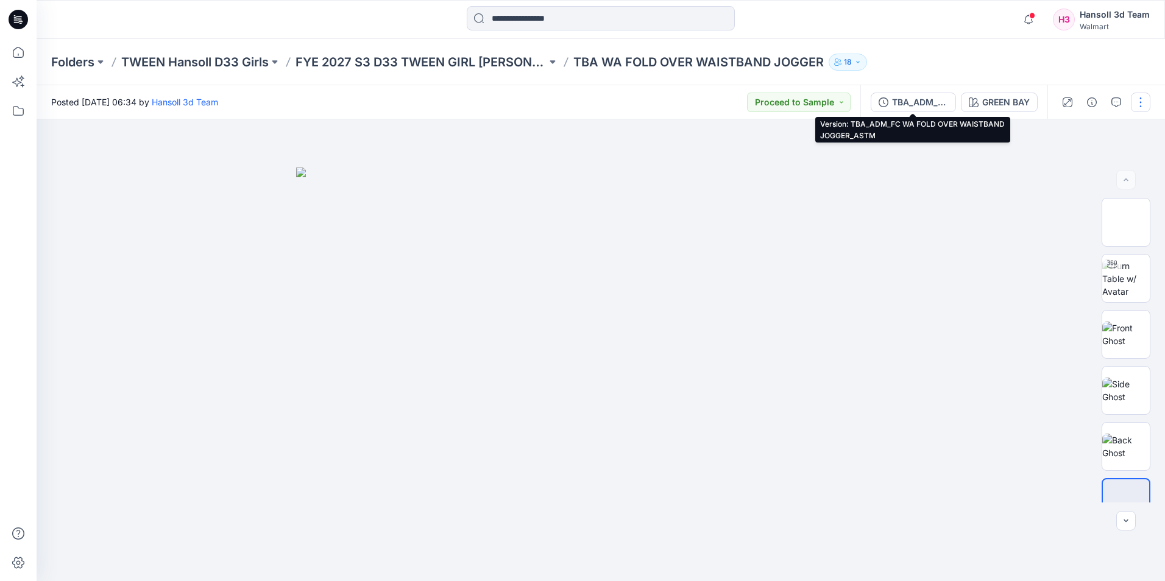
click at [896, 96] on div "TBA_ADM_FC WA FOLD OVER WAISTBAND JOGGER_ASTM" at bounding box center [920, 102] width 56 height 13
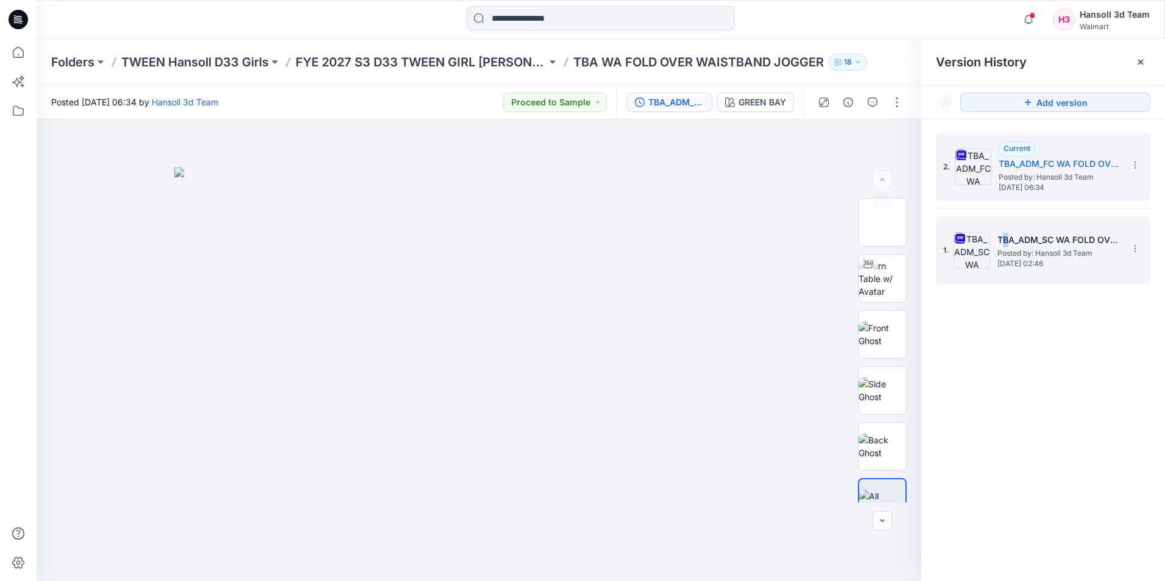
click at [1006, 239] on h5 "TBA_ADM_SC WA FOLD OVER WAISTBAND JOGGER_ASTM" at bounding box center [1059, 240] width 122 height 15
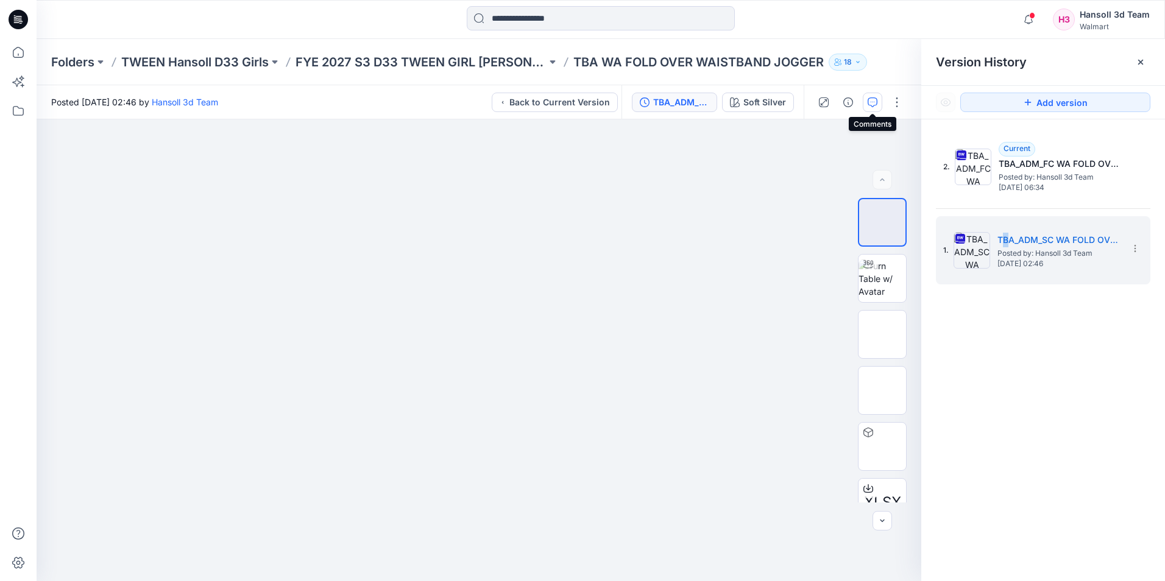
click at [870, 104] on icon "button" at bounding box center [873, 103] width 10 height 10
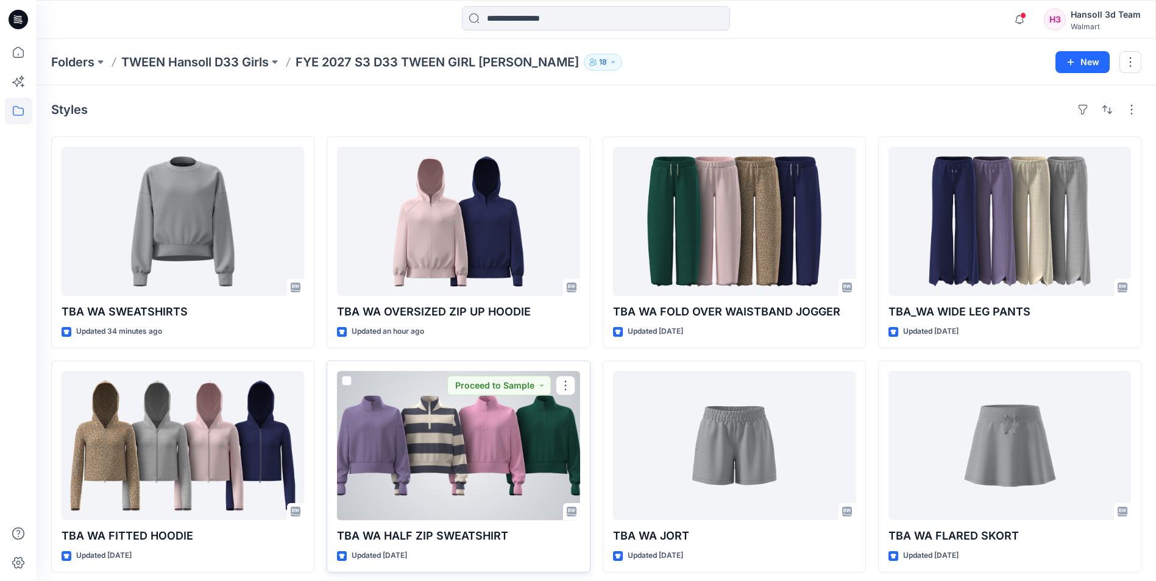
click at [450, 465] on div at bounding box center [458, 445] width 243 height 149
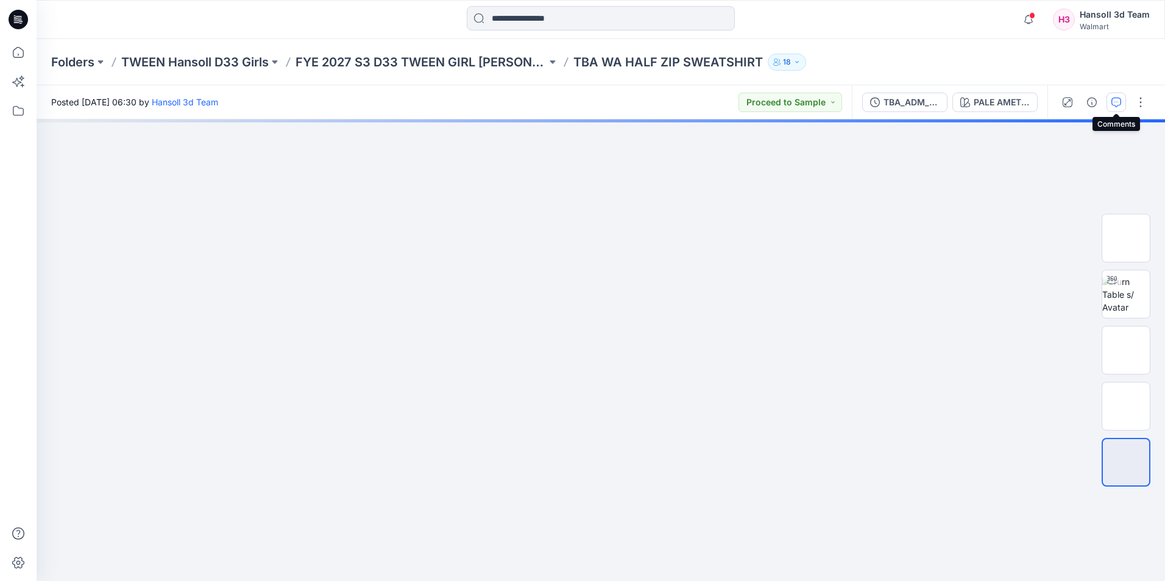
click at [1115, 101] on icon "button" at bounding box center [1117, 103] width 10 height 10
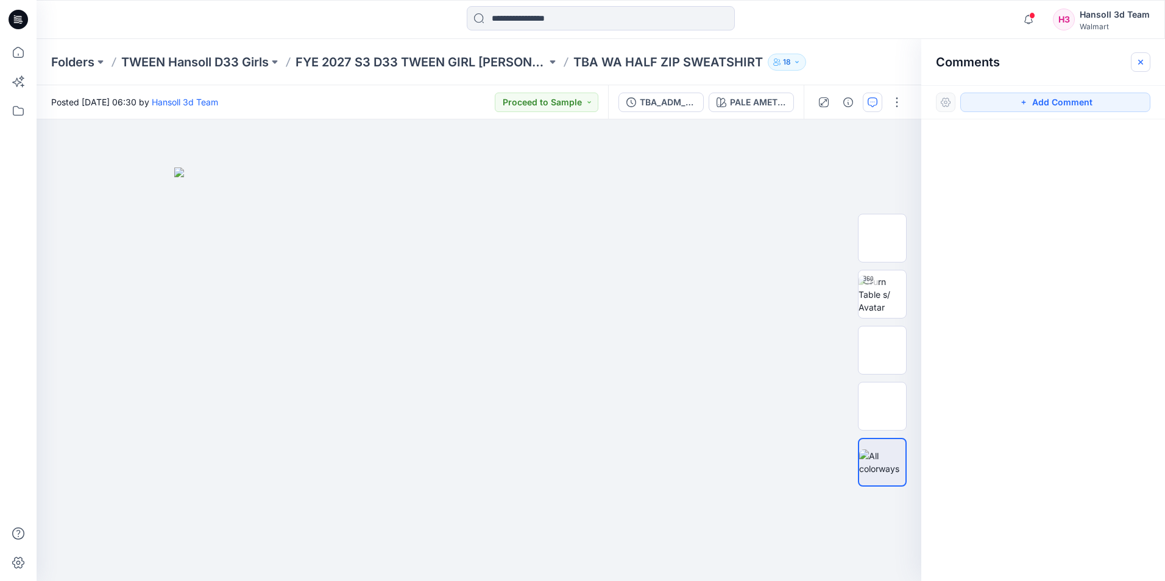
click at [1146, 57] on button "button" at bounding box center [1141, 62] width 20 height 20
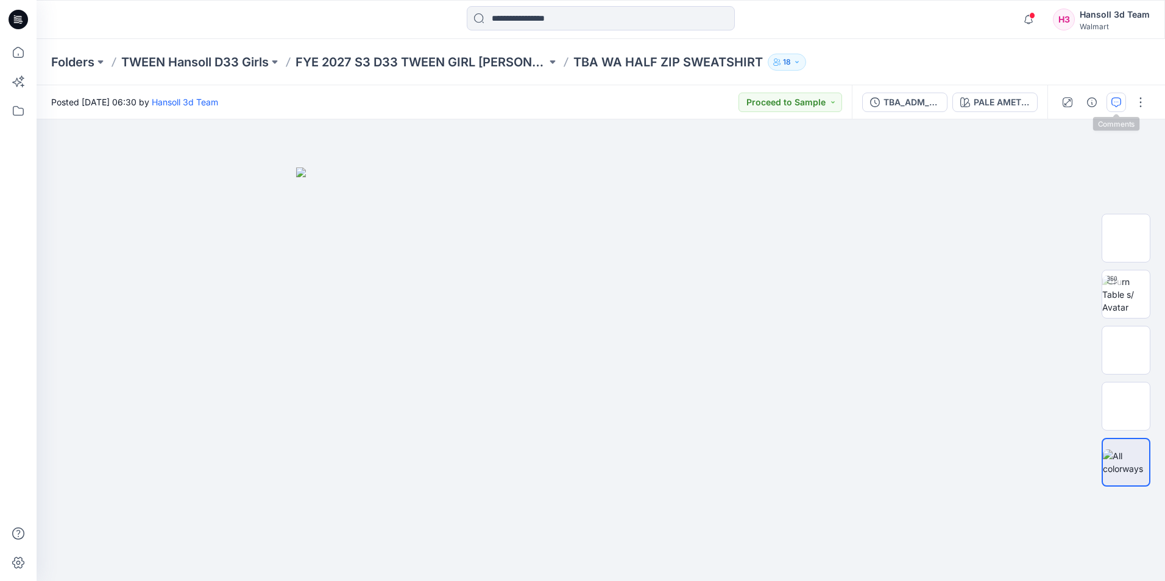
click at [1116, 104] on icon "button" at bounding box center [1117, 103] width 10 height 10
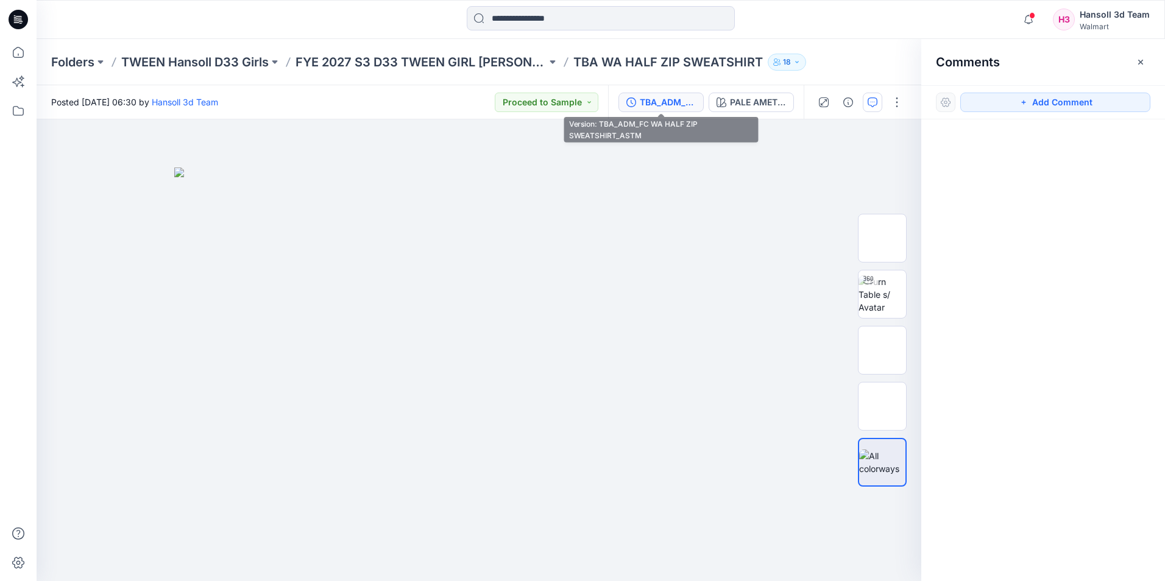
click at [667, 110] on button "TBA_ADM_FC WA HALF ZIP SWEATSHIRT_ASTM" at bounding box center [661, 103] width 85 height 20
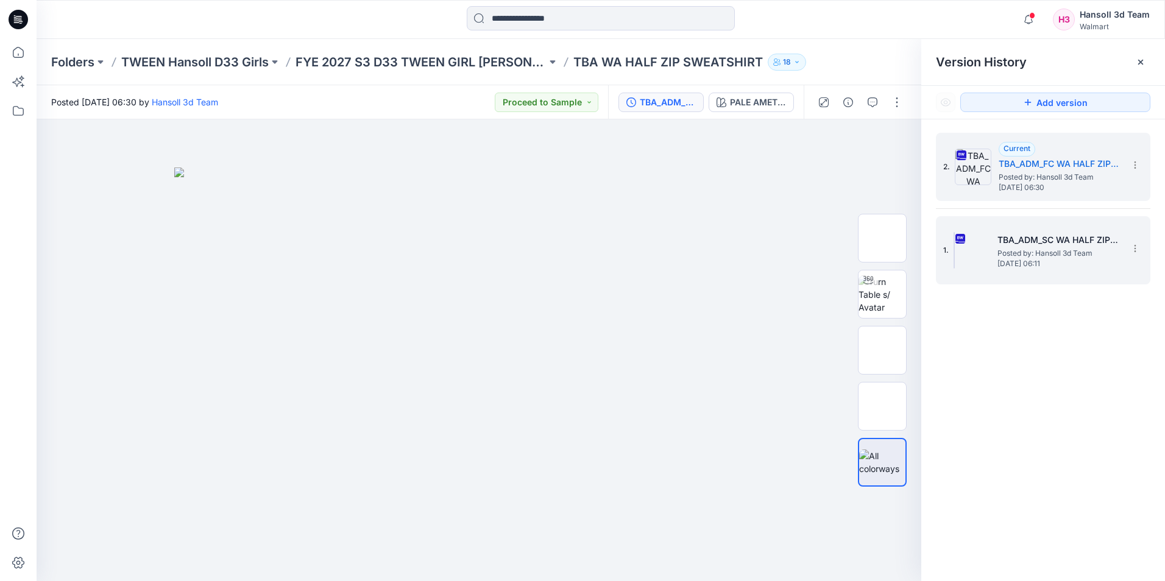
drag, startPoint x: 1036, startPoint y: 267, endPoint x: 1034, endPoint y: 256, distance: 11.1
click at [1036, 262] on span "Thursday, September 04, 2025 06:11" at bounding box center [1059, 264] width 122 height 9
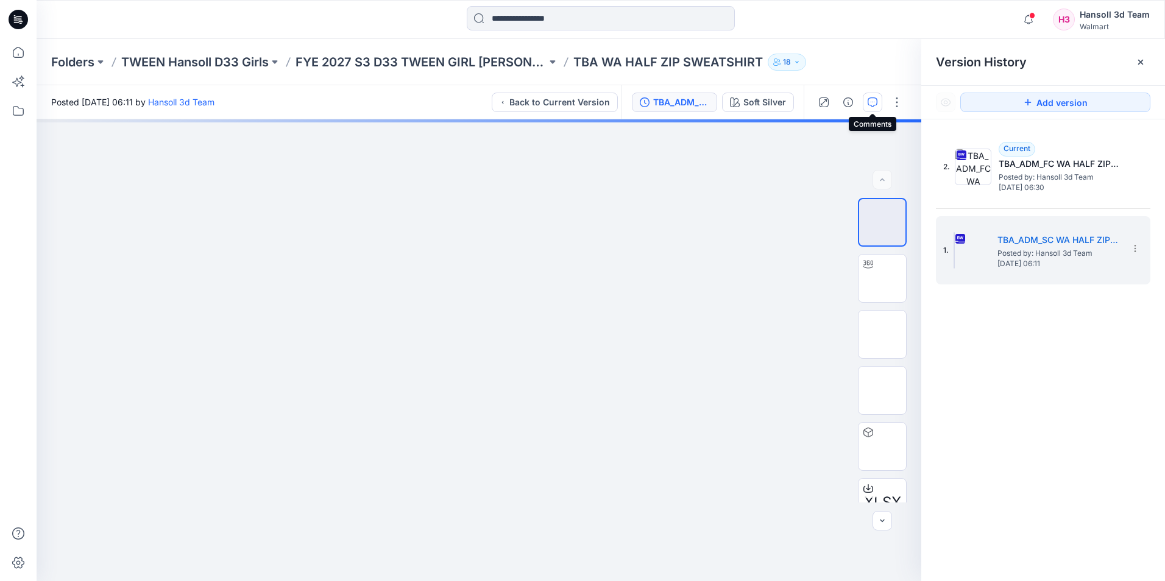
click at [871, 99] on icon "button" at bounding box center [873, 103] width 10 height 10
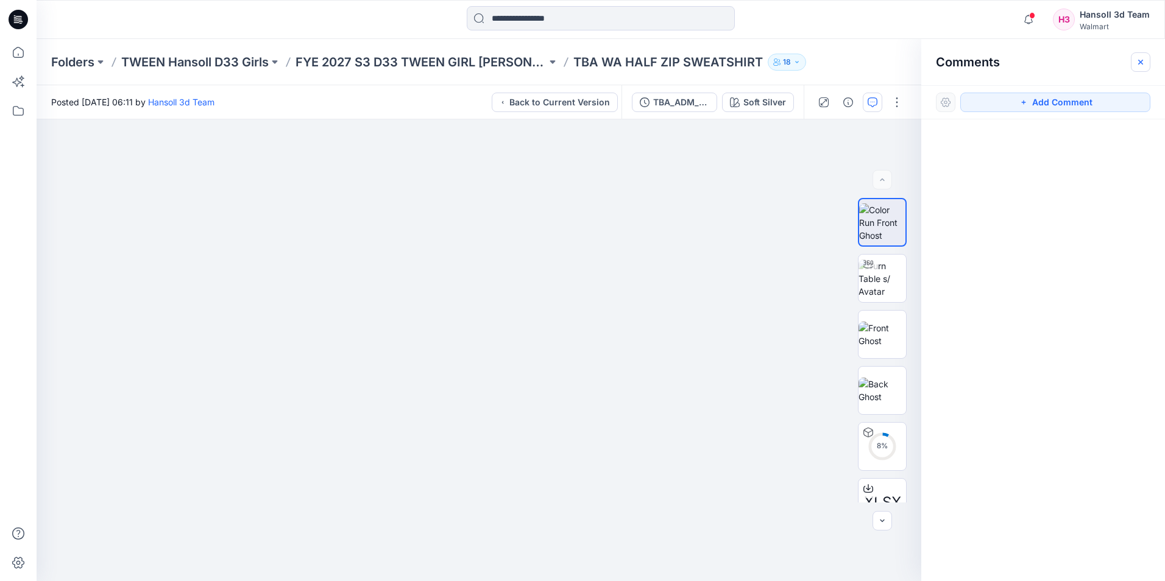
click at [1140, 63] on icon "button" at bounding box center [1141, 62] width 10 height 10
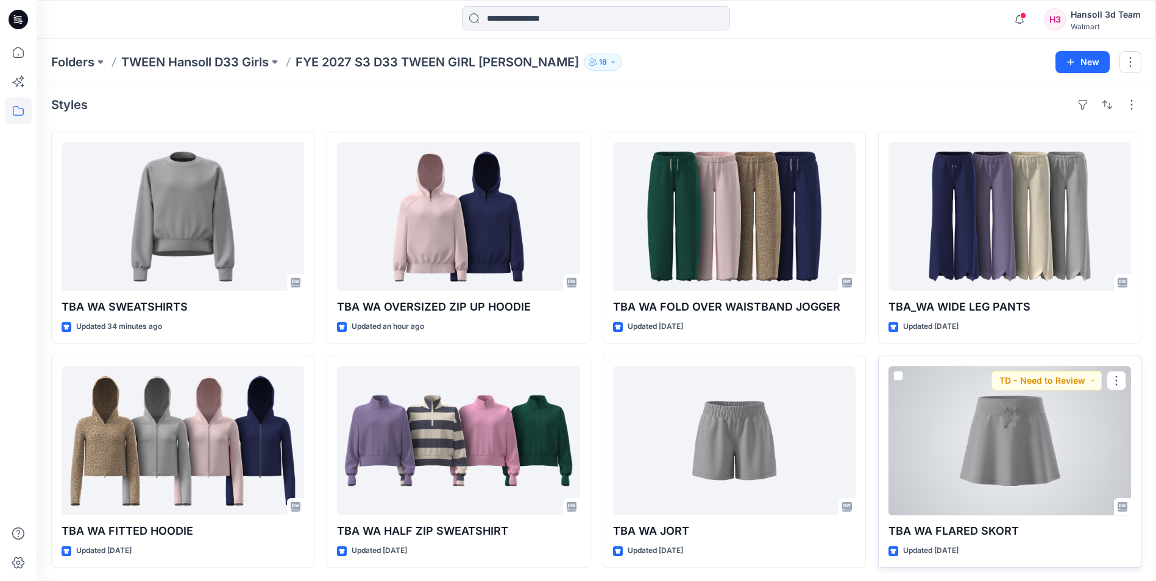
scroll to position [6, 0]
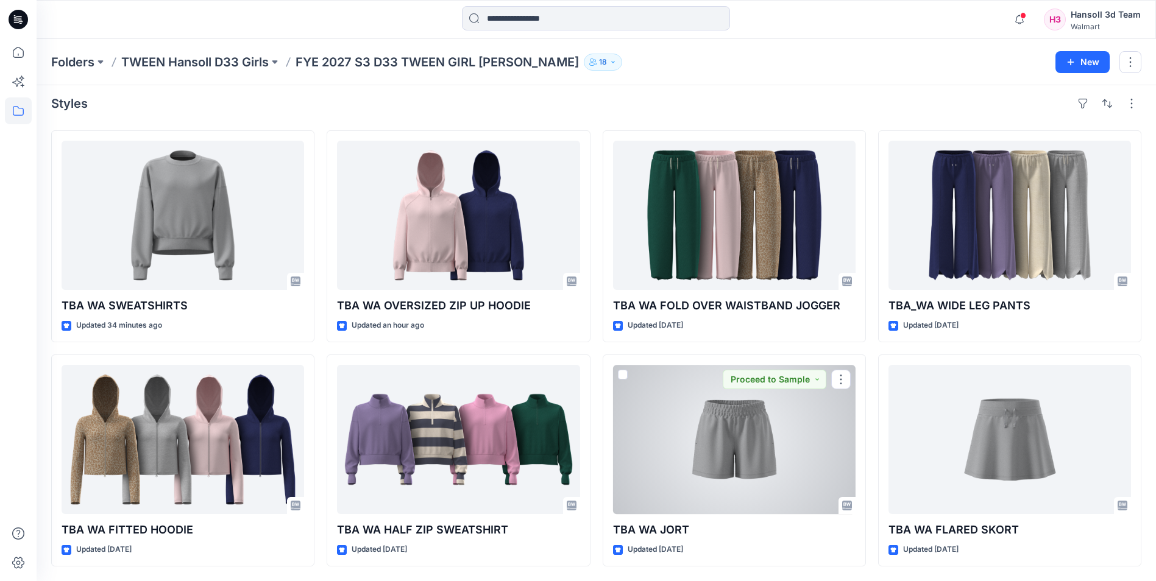
click at [776, 447] on div at bounding box center [734, 439] width 243 height 149
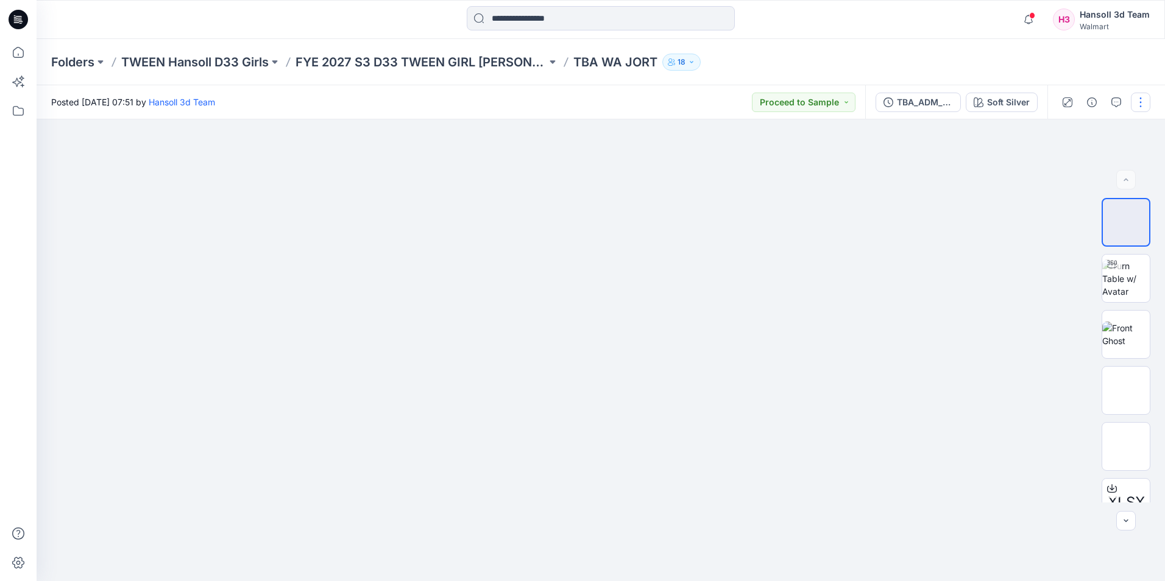
click at [1143, 105] on button "button" at bounding box center [1141, 103] width 20 height 20
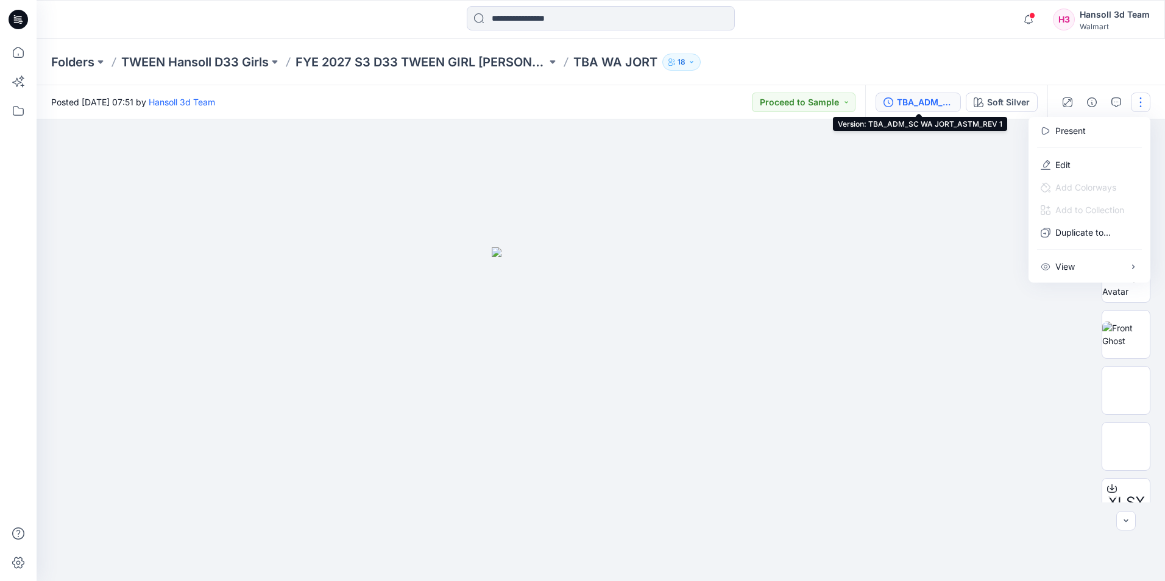
click at [915, 102] on div "TBA_ADM_SC WA JORT_ASTM_REV 1" at bounding box center [925, 102] width 56 height 13
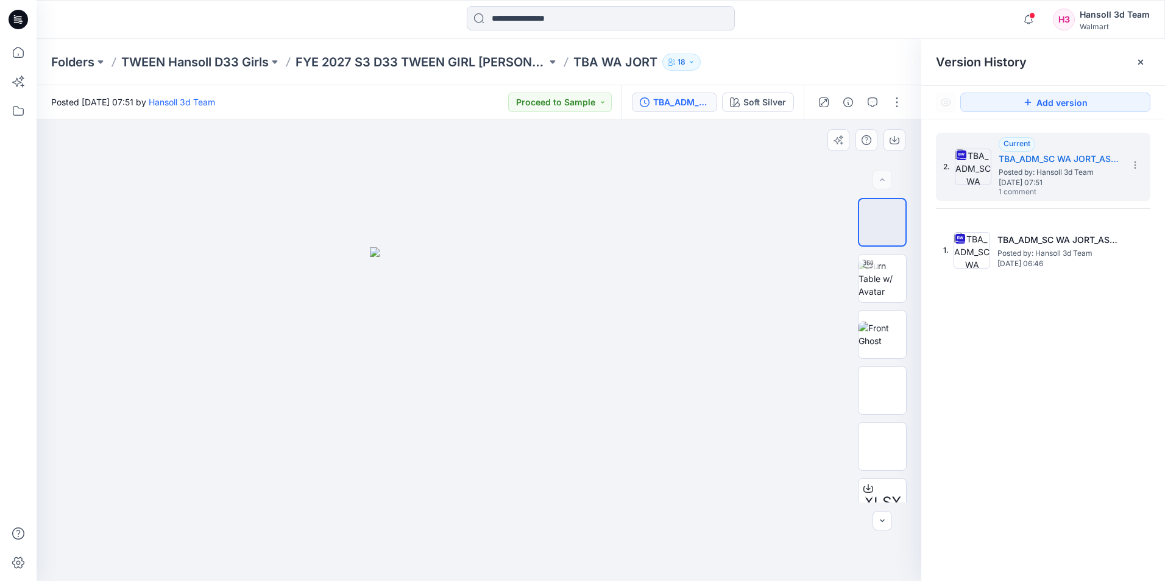
click at [655, 236] on div at bounding box center [479, 350] width 885 height 462
click at [867, 100] on button "button" at bounding box center [873, 103] width 20 height 20
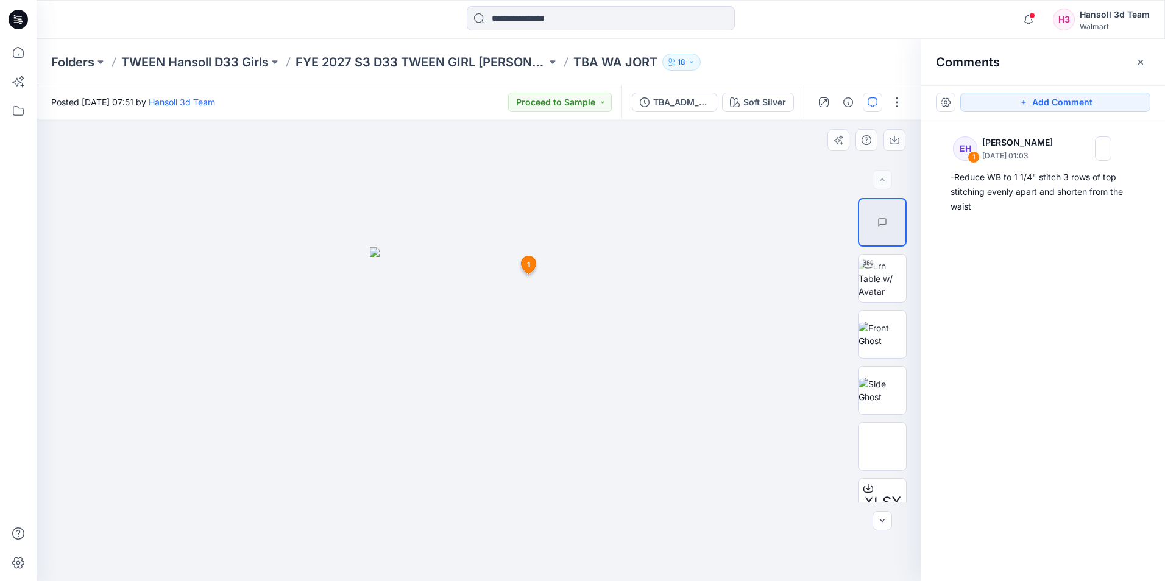
click at [528, 258] on icon at bounding box center [528, 266] width 15 height 18
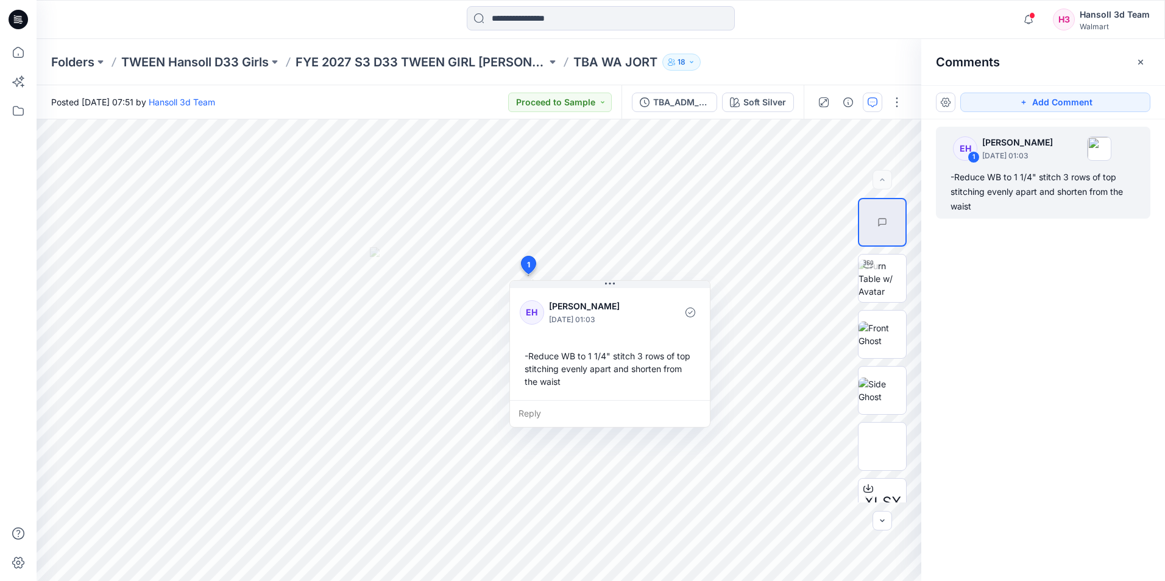
click at [1087, 327] on div "EH 1 Ellie Hosokawa September 27, 2025 01:03 -Reduce WB to 1 1/4" stitch 3 rows…" at bounding box center [1044, 327] width 244 height 417
click at [21, 24] on icon at bounding box center [19, 20] width 20 height 20
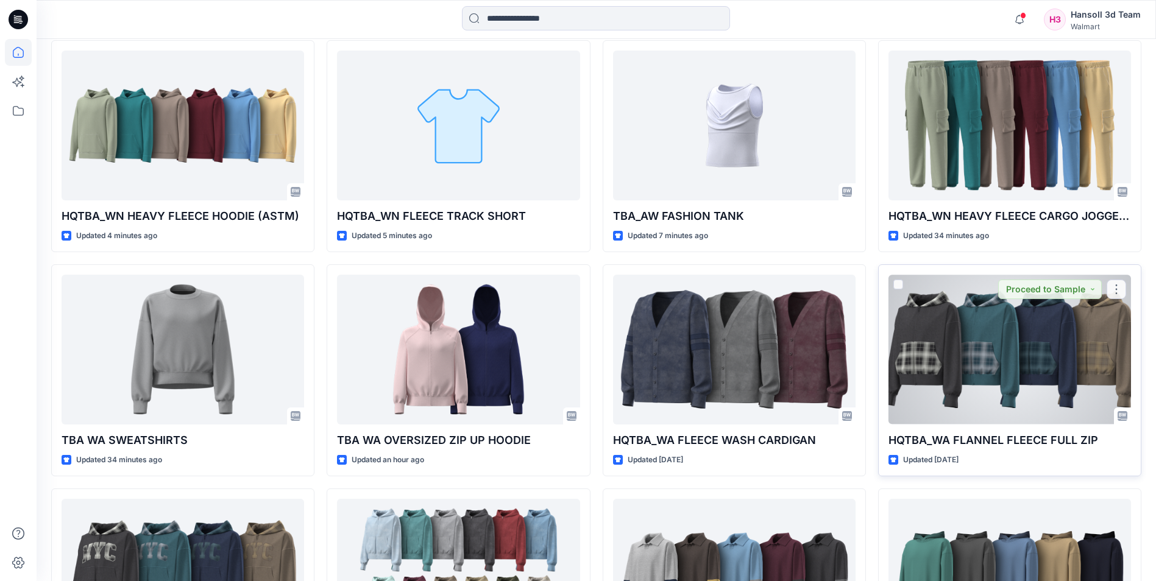
scroll to position [366, 0]
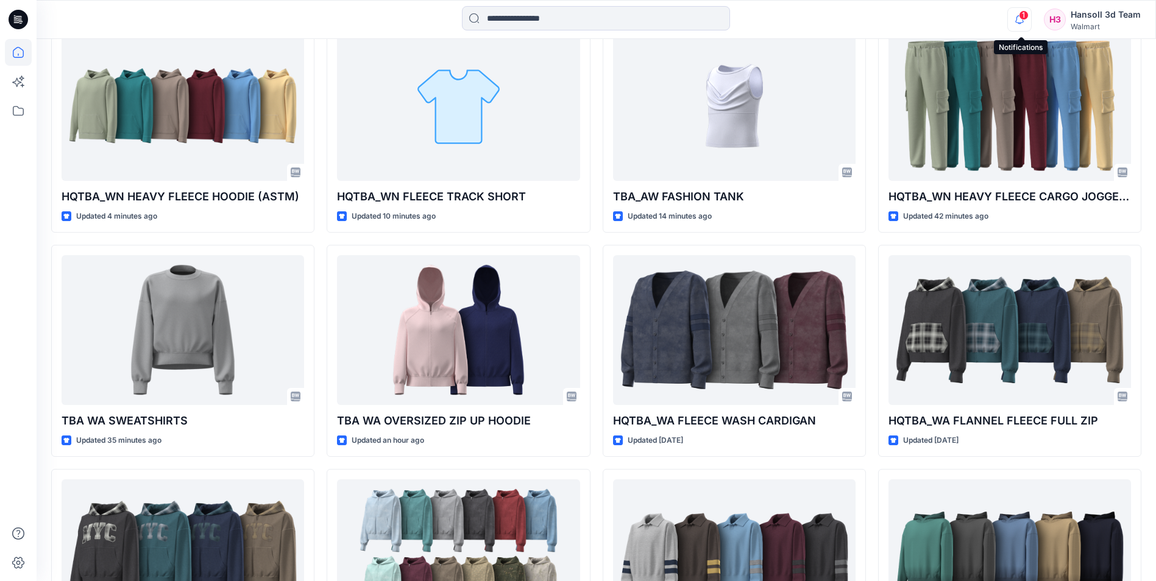
click at [1024, 26] on icon "button" at bounding box center [1019, 19] width 23 height 24
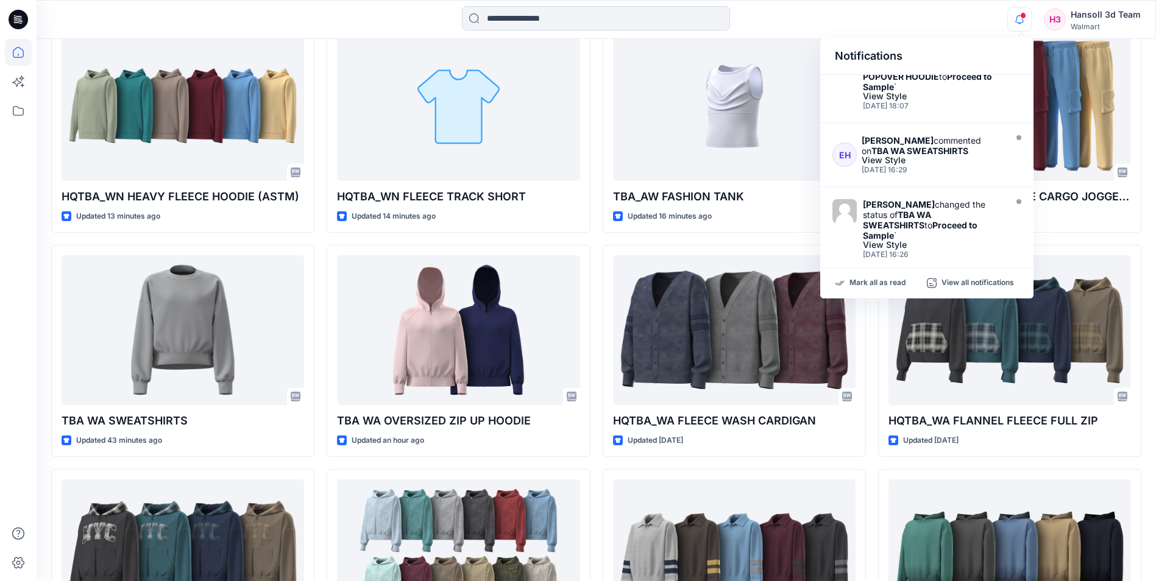
scroll to position [541, 0]
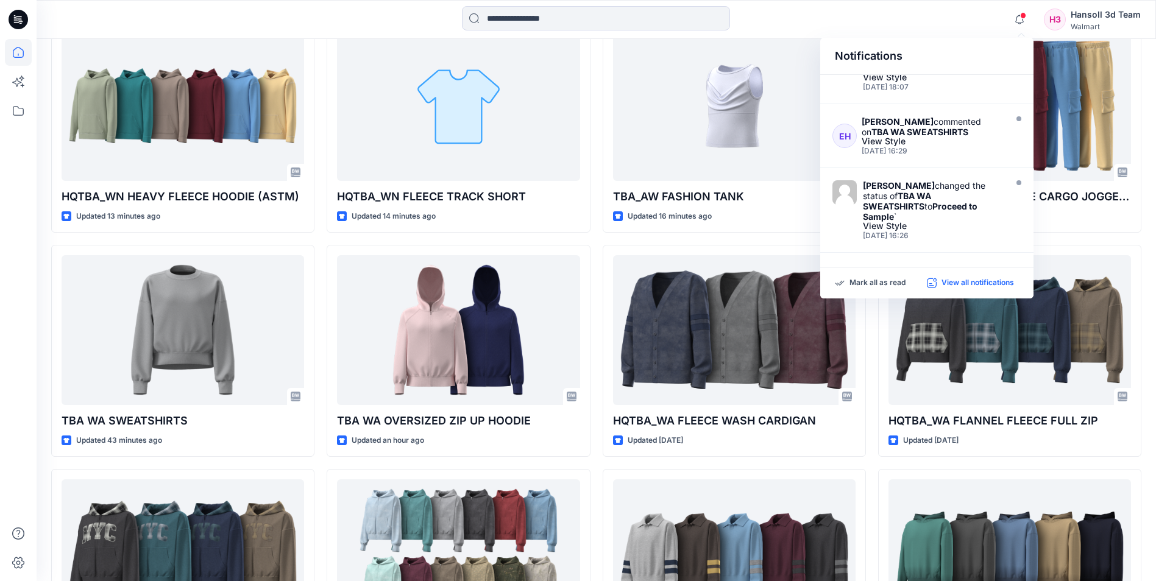
click at [943, 286] on p "View all notifications" at bounding box center [978, 283] width 73 height 11
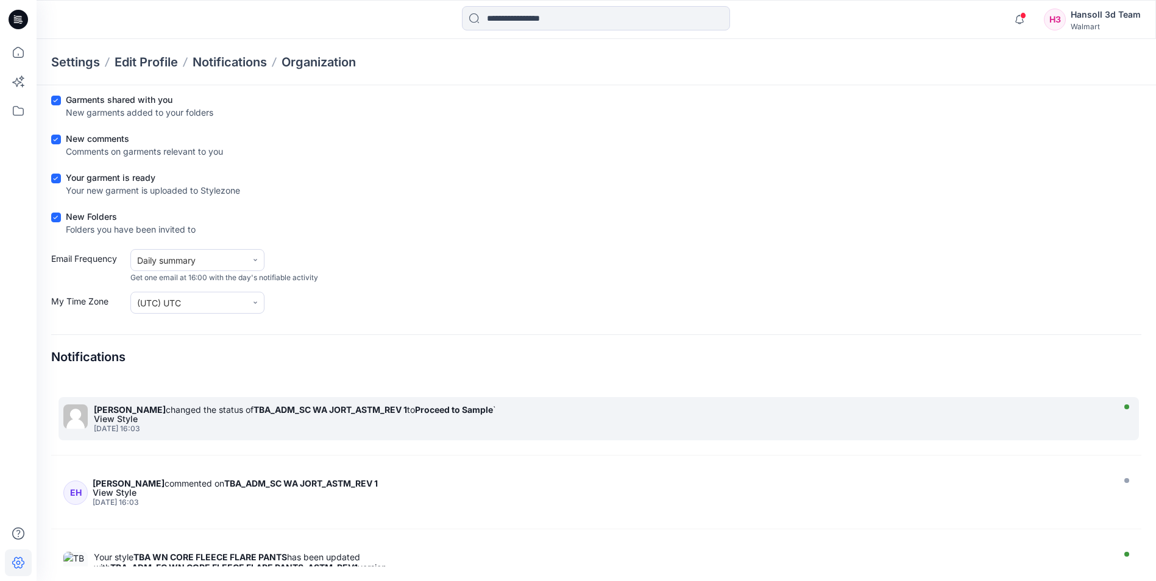
scroll to position [1036, 0]
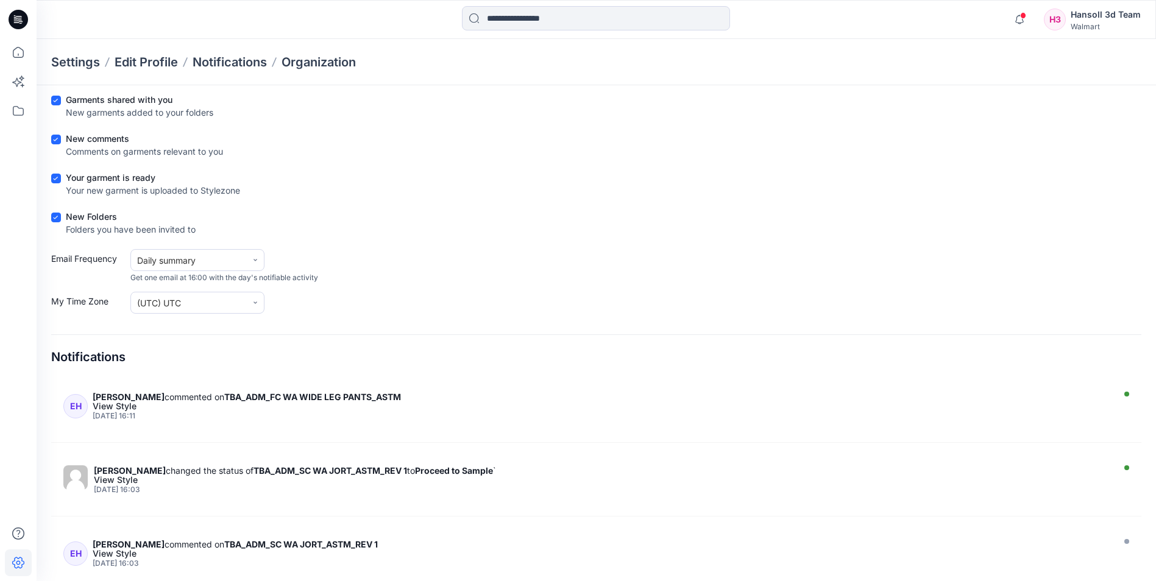
click at [681, 140] on div "New comments Comments on garments relevant to you" at bounding box center [596, 147] width 1090 height 30
drag, startPoint x: 160, startPoint y: 336, endPoint x: 163, endPoint y: 325, distance: 11.6
click at [163, 325] on div "Notifications Preferences Save Choose the notifications you wish to get by emai…" at bounding box center [596, 300] width 1090 height 533
click at [323, 340] on div "Notifications" at bounding box center [596, 352] width 1090 height 35
click at [21, 24] on icon at bounding box center [21, 23] width 3 height 1
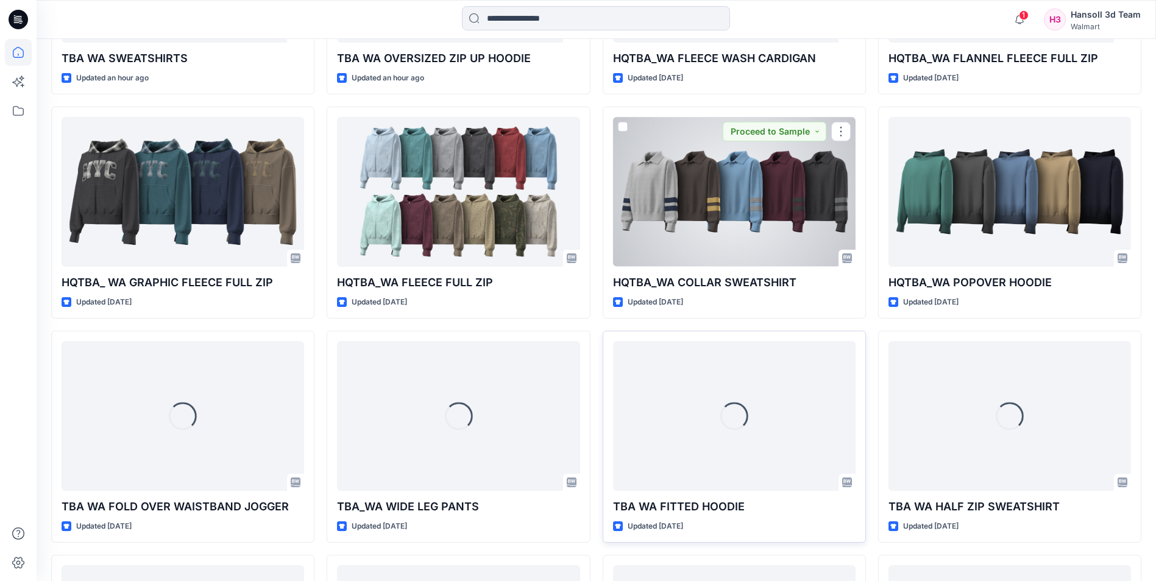
scroll to position [768, 0]
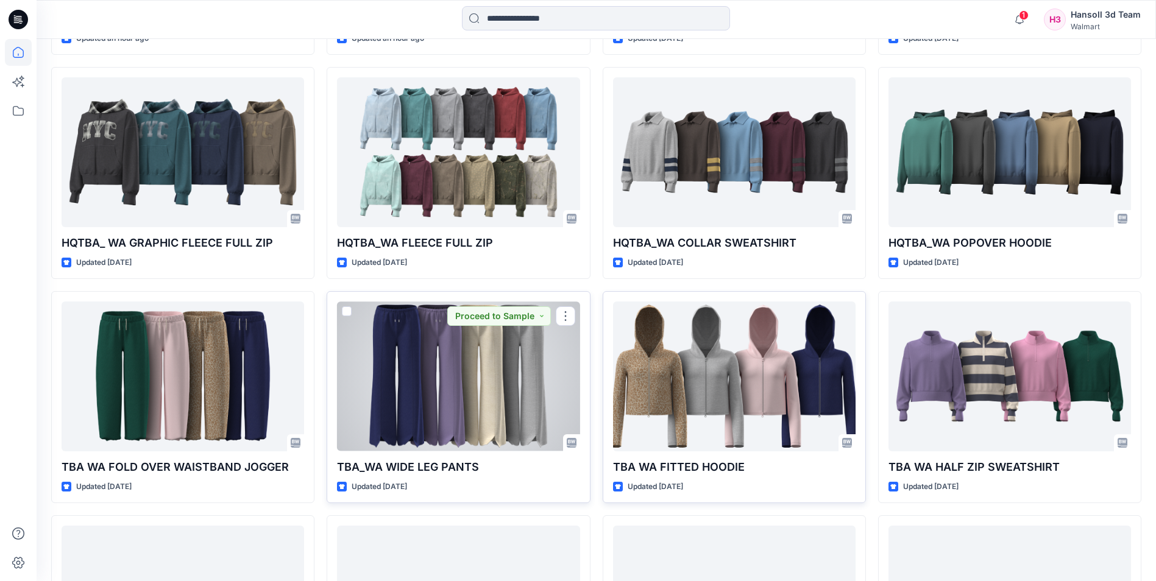
click at [432, 391] on div at bounding box center [458, 376] width 243 height 149
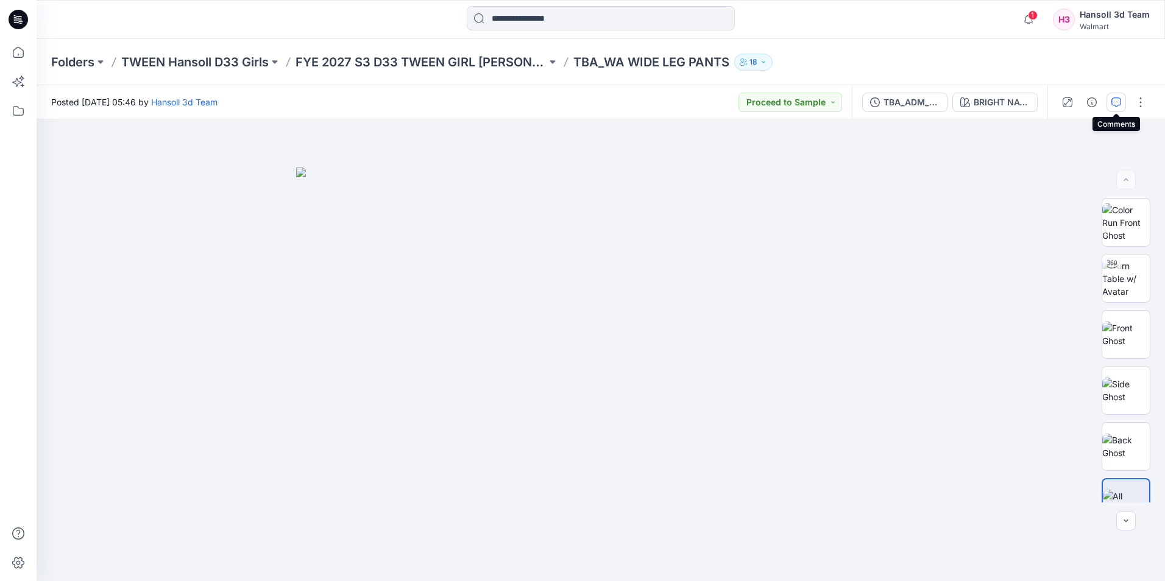
click at [1122, 101] on button "button" at bounding box center [1117, 103] width 20 height 20
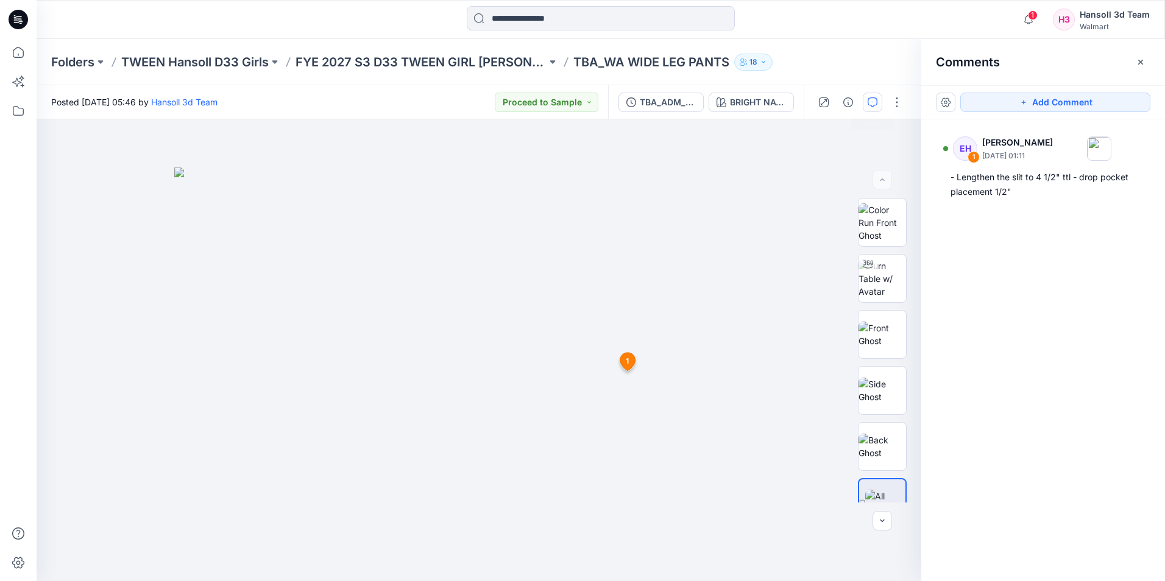
click at [1119, 407] on div "EH 1 Ellie Hosokawa September 27, 2025 01:11 - Lengthen the slit to 4 1/2" ttl …" at bounding box center [1044, 327] width 244 height 417
click at [471, 61] on p "FYE 2027 S3 D33 TWEEN GIRL [PERSON_NAME]" at bounding box center [421, 62] width 251 height 17
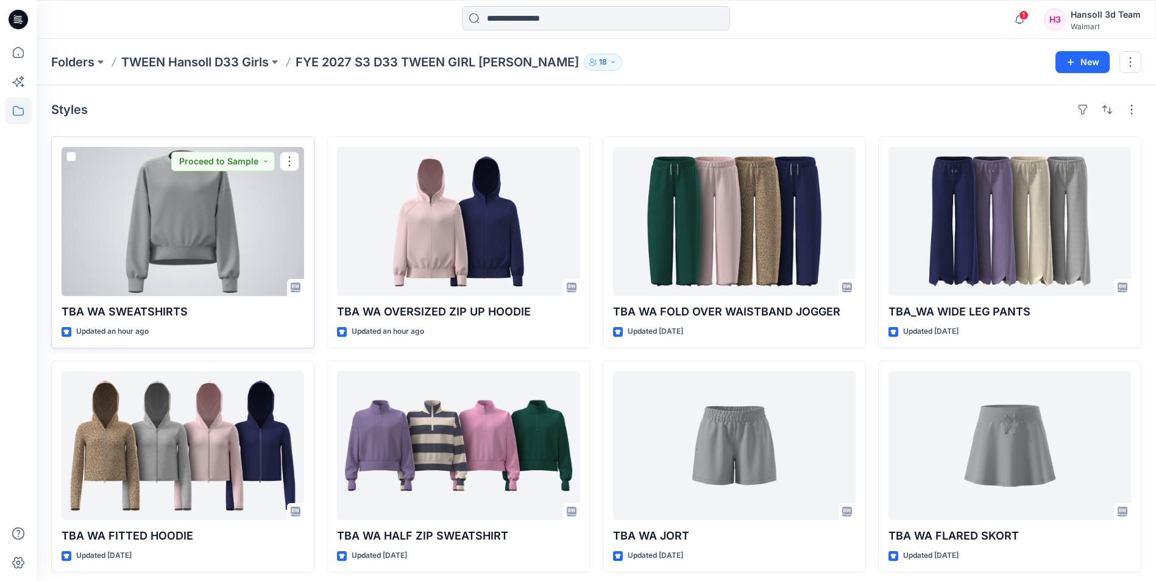
click at [244, 247] on div at bounding box center [183, 221] width 243 height 149
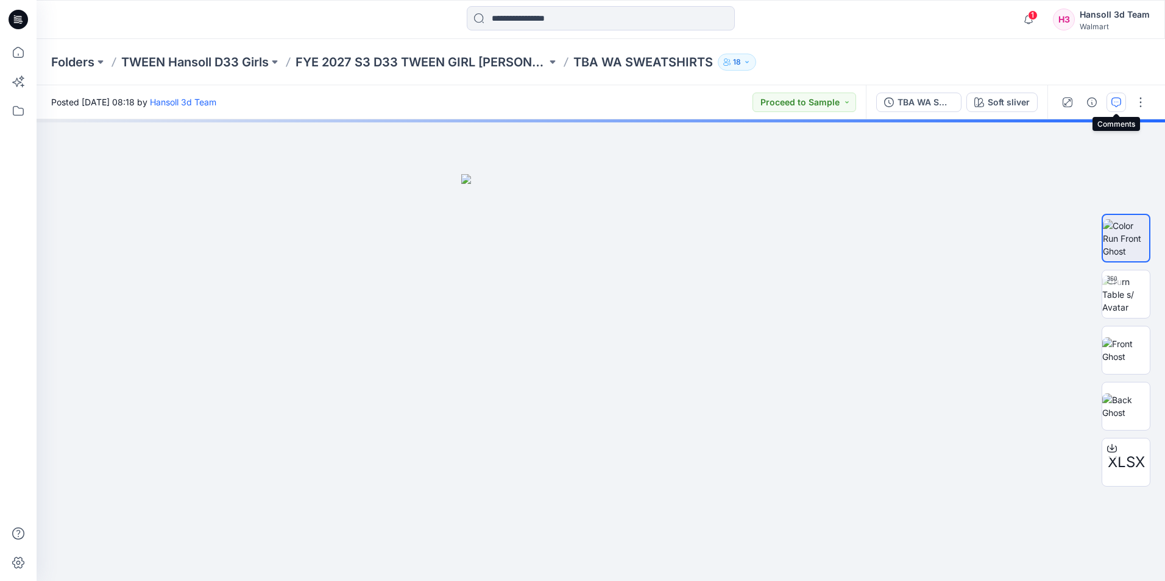
click at [1118, 99] on icon "button" at bounding box center [1117, 103] width 10 height 10
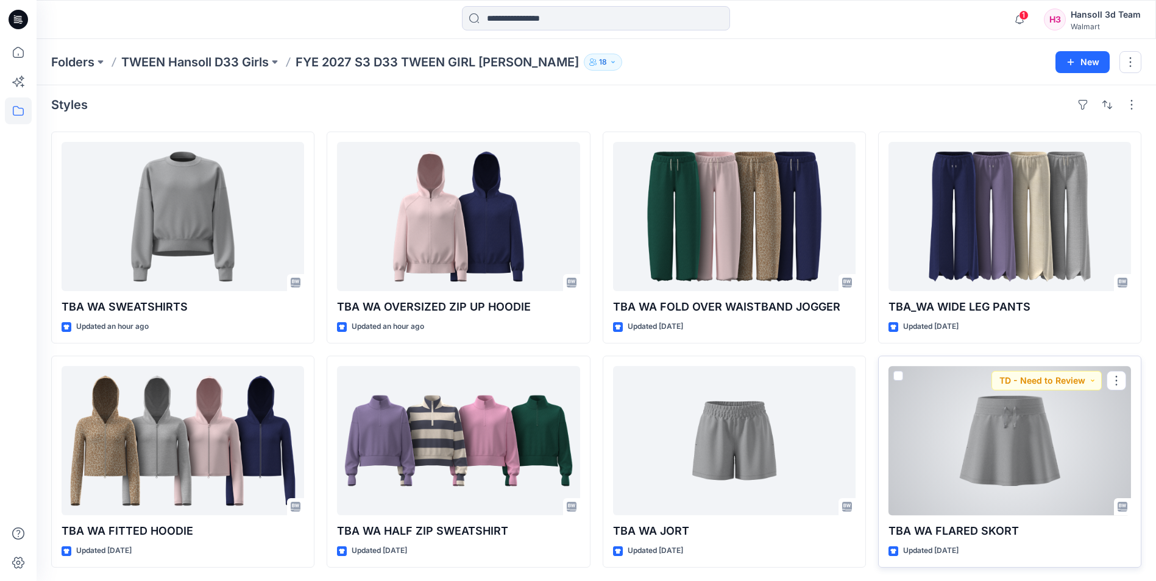
scroll to position [6, 0]
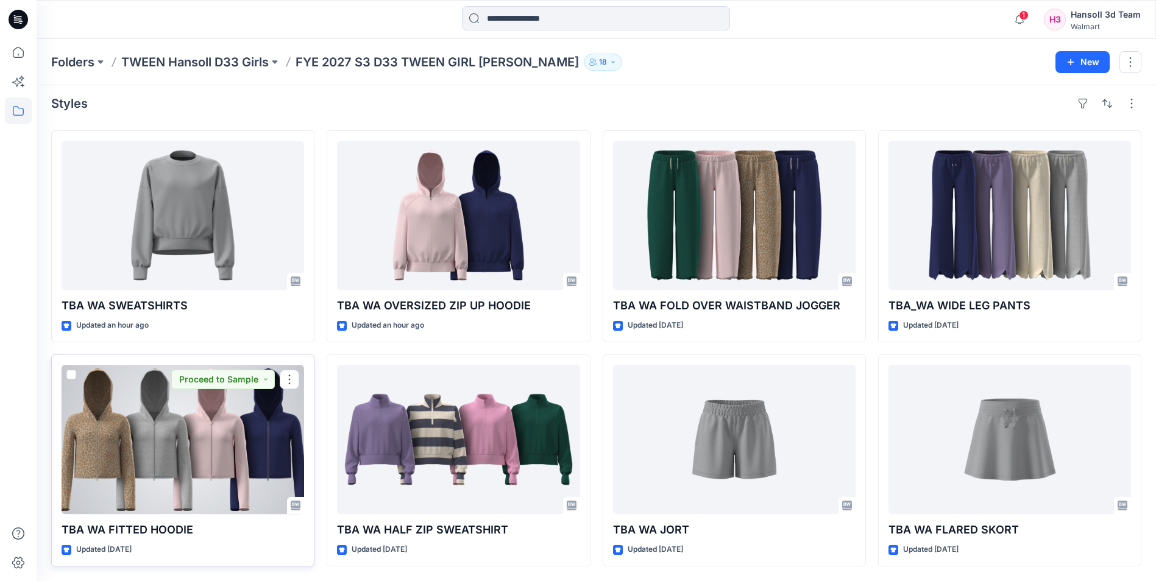
click at [142, 458] on div at bounding box center [183, 439] width 243 height 149
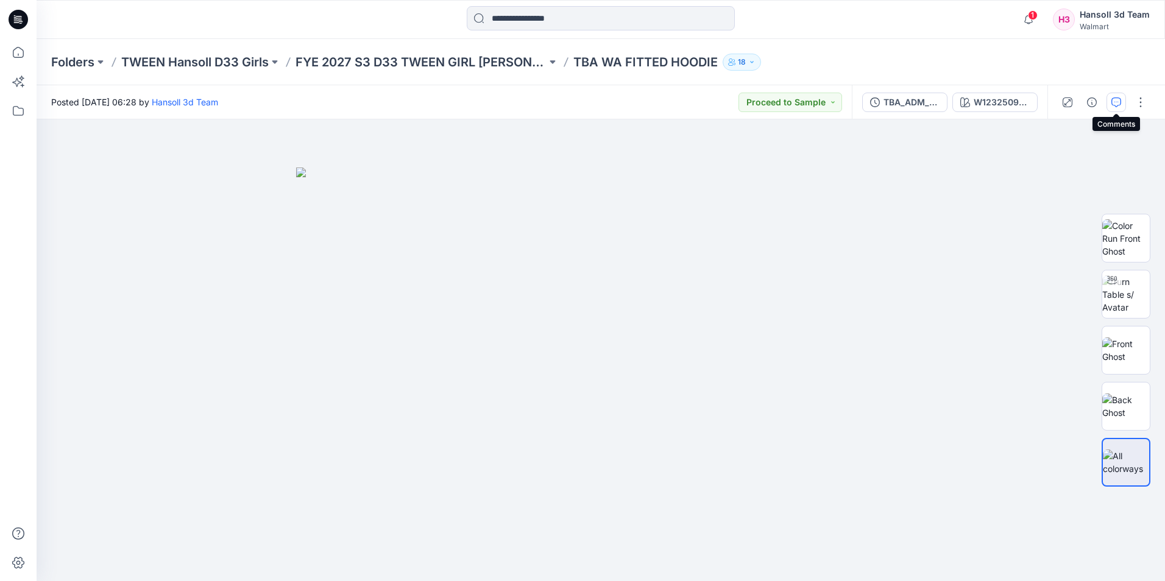
click at [1118, 102] on icon "button" at bounding box center [1117, 103] width 10 height 10
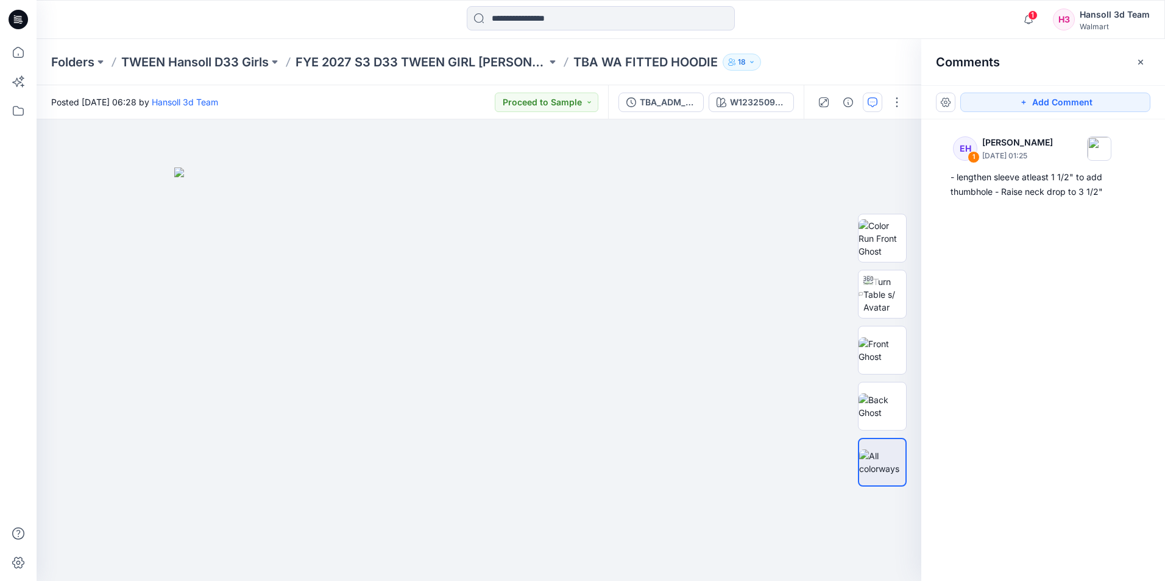
drag, startPoint x: 1134, startPoint y: 283, endPoint x: 1125, endPoint y: 286, distance: 9.8
click at [1134, 283] on div "EH 1 Ellie Hosokawa September 27, 2025 01:25 - lengthen sleeve atleast 1 1/2" t…" at bounding box center [1044, 327] width 244 height 417
click at [1031, 274] on div "EH 1 Ellie Hosokawa September 27, 2025 01:25 - lengthen sleeve atleast 1 1/2" t…" at bounding box center [1044, 327] width 244 height 417
click at [1036, 281] on div "EH 1 Ellie Hosokawa September 27, 2025 01:25 - lengthen sleeve atleast 1 1/2" t…" at bounding box center [1044, 327] width 244 height 417
click at [1035, 282] on div "EH 1 Ellie Hosokawa September 27, 2025 01:25 - lengthen sleeve atleast 1 1/2" t…" at bounding box center [1044, 327] width 244 height 417
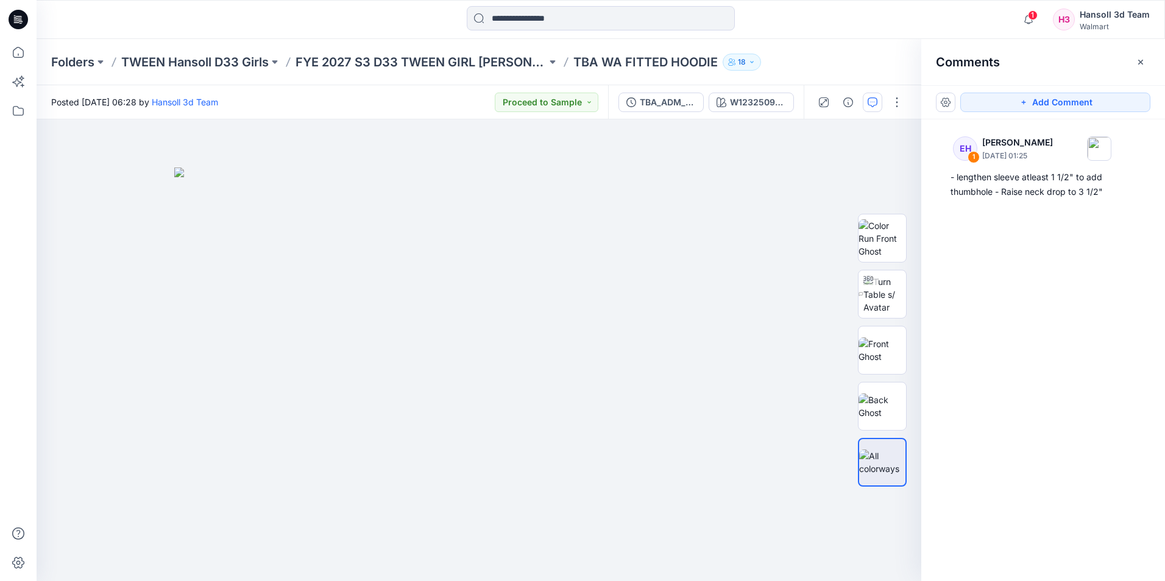
click at [990, 333] on div "EH 1 Ellie Hosokawa September 27, 2025 01:25 - lengthen sleeve atleast 1 1/2" t…" at bounding box center [1044, 327] width 244 height 417
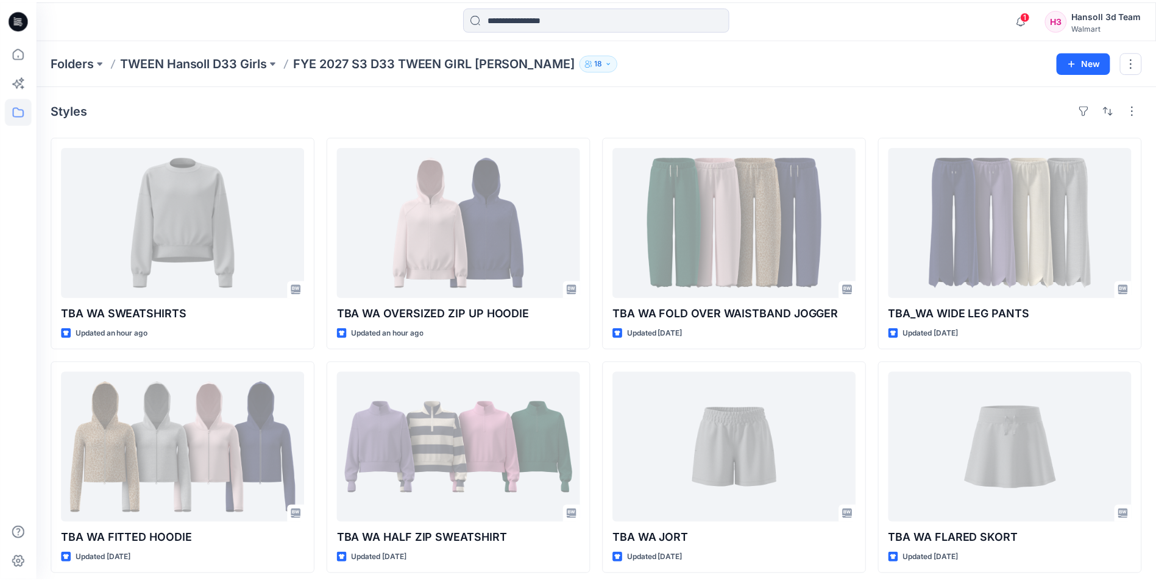
scroll to position [6, 0]
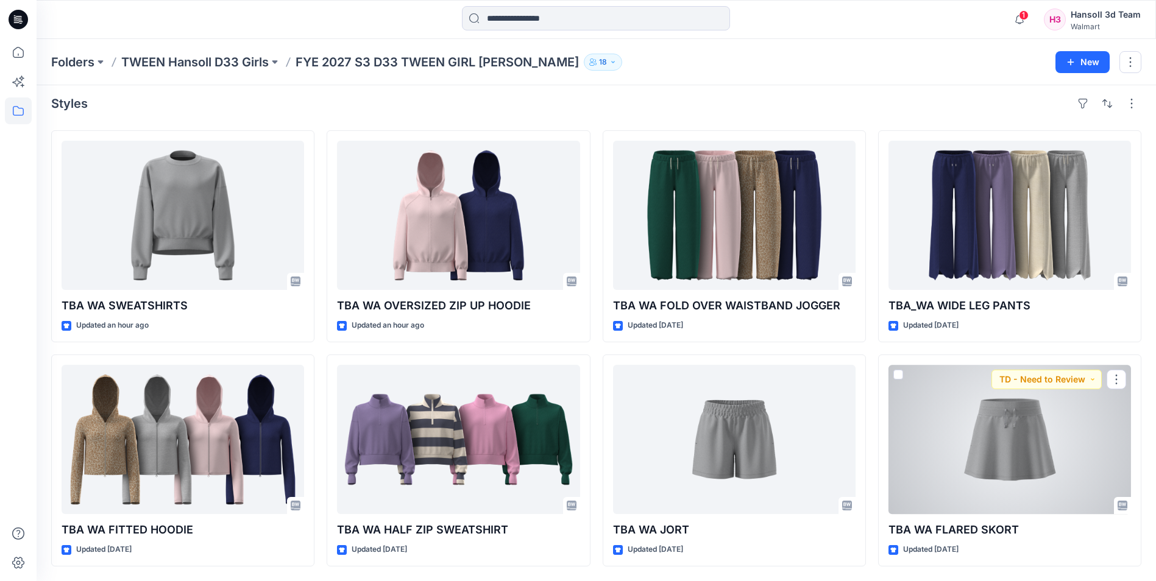
click at [953, 432] on div at bounding box center [1010, 439] width 243 height 149
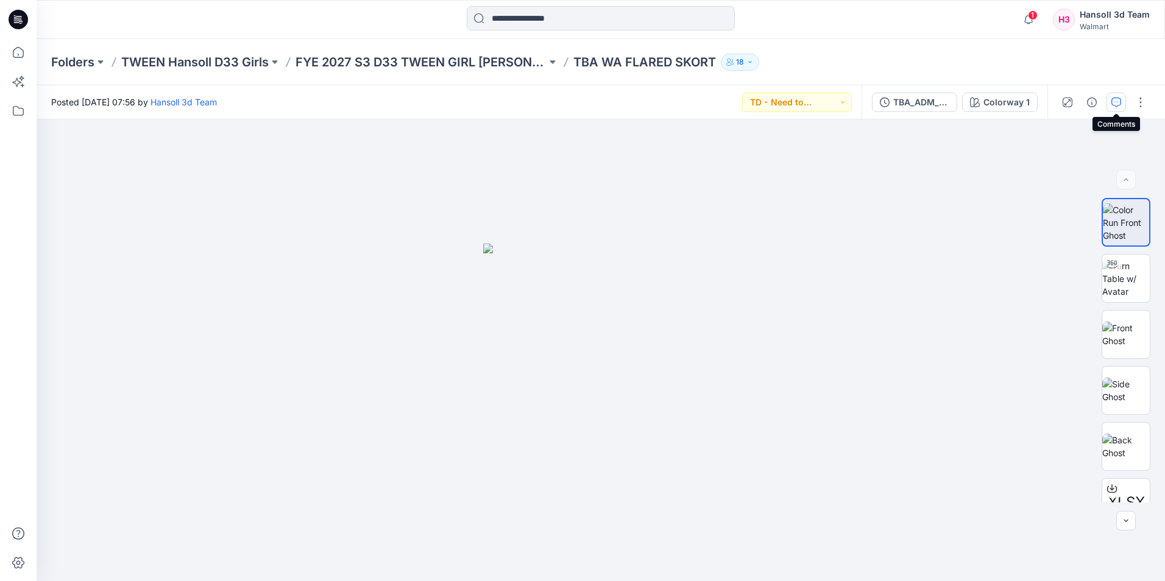
click at [1112, 107] on icon "button" at bounding box center [1117, 103] width 10 height 10
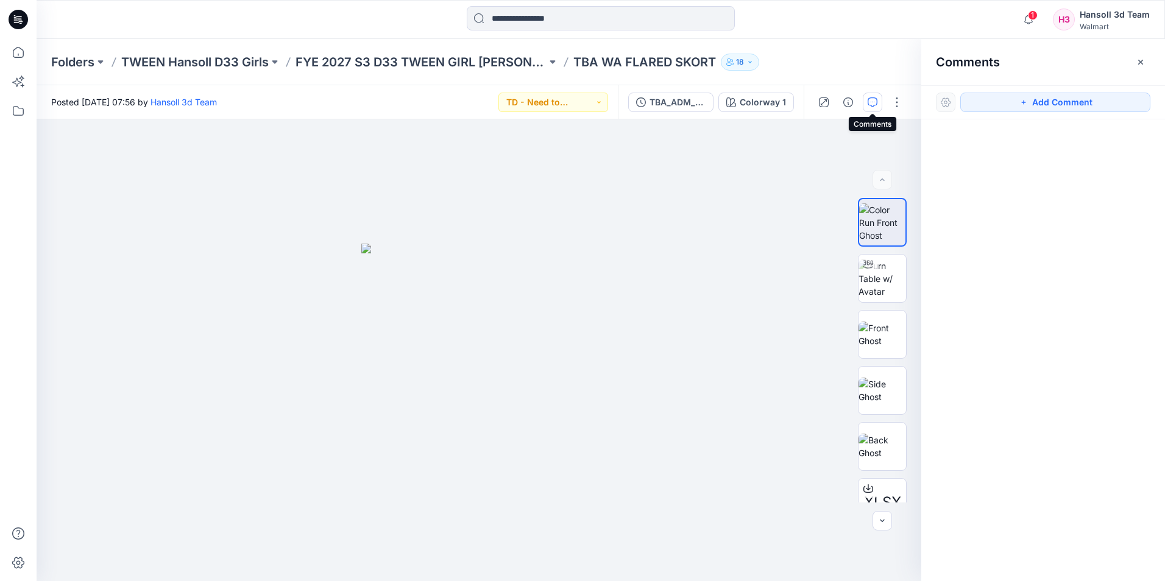
click at [873, 101] on icon "button" at bounding box center [873, 103] width 10 height 10
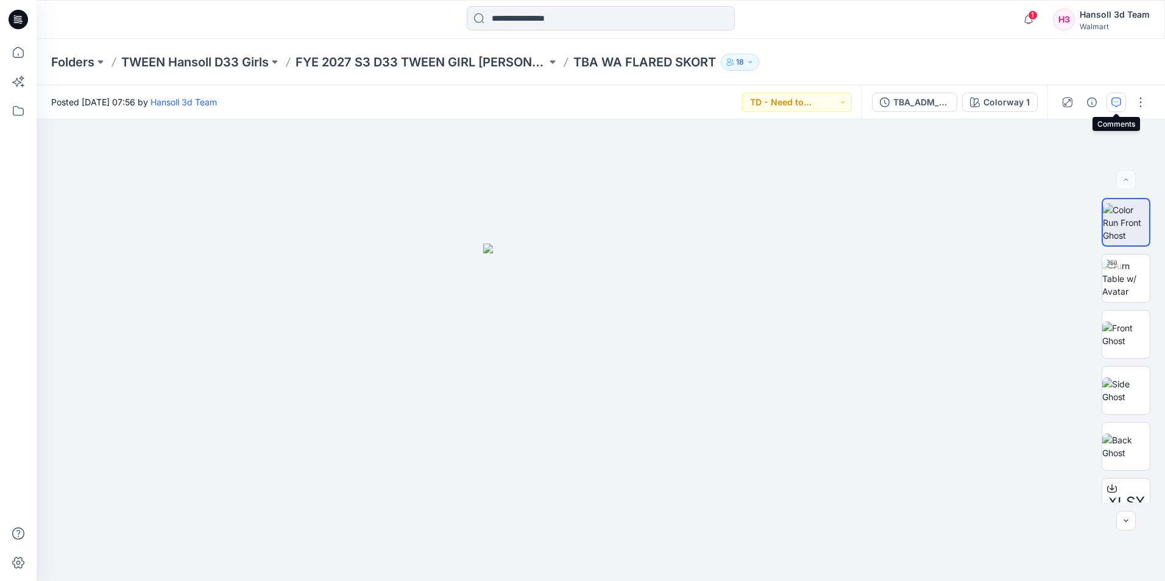
click at [1114, 105] on icon "button" at bounding box center [1117, 103] width 10 height 10
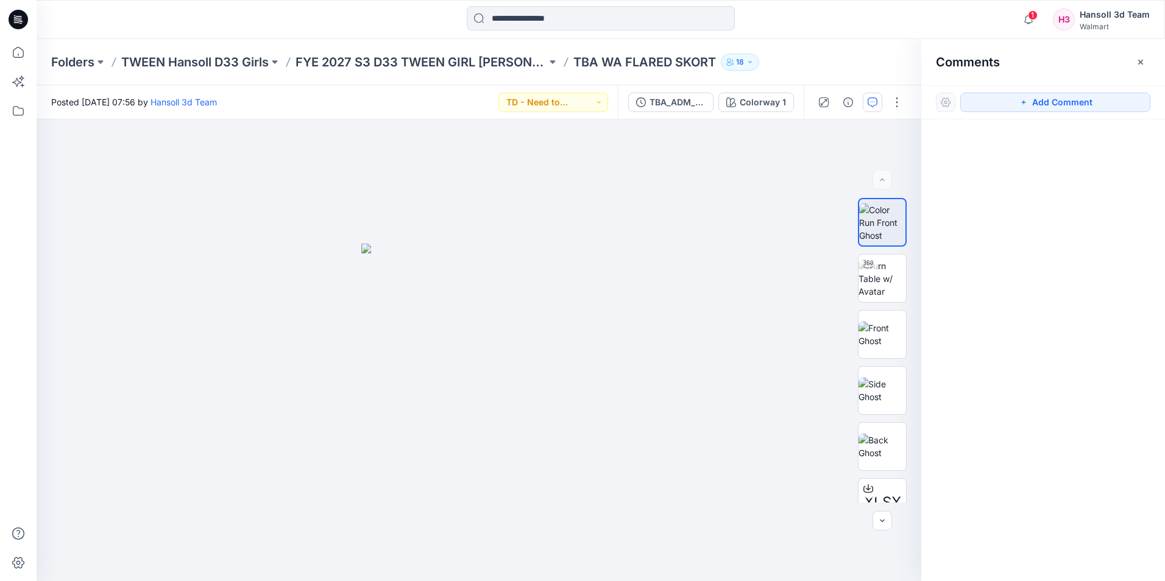
click at [1090, 187] on div at bounding box center [1044, 327] width 244 height 417
click at [683, 105] on div "TBA_ADM_SC WA FLARED SKORT_ASTM" at bounding box center [678, 102] width 56 height 13
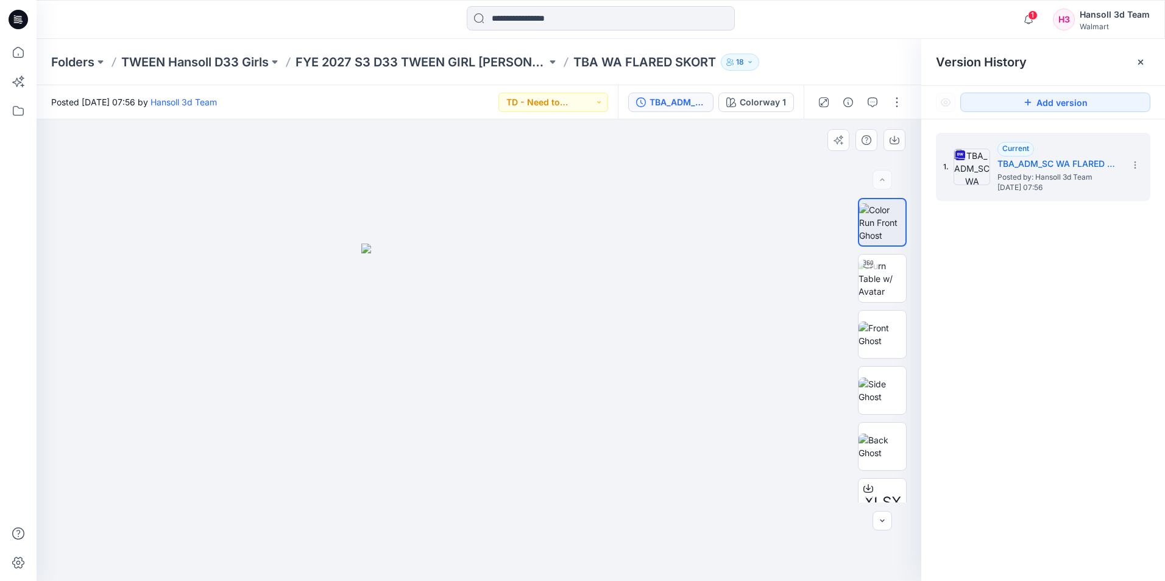
drag, startPoint x: 669, startPoint y: 275, endPoint x: 599, endPoint y: 224, distance: 86.3
click at [669, 274] on div at bounding box center [479, 350] width 885 height 462
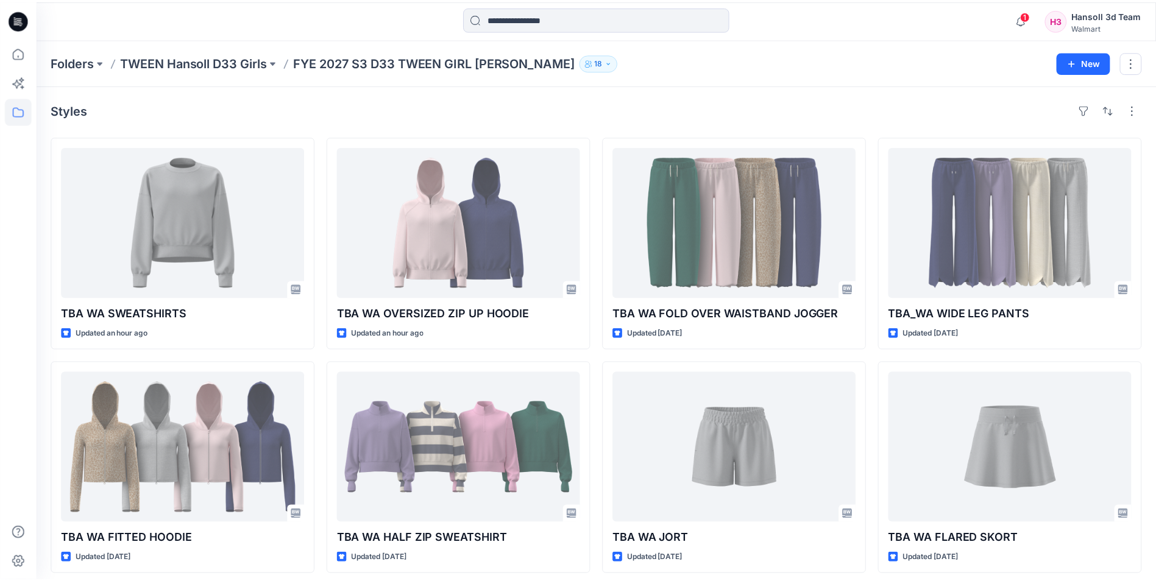
scroll to position [6, 0]
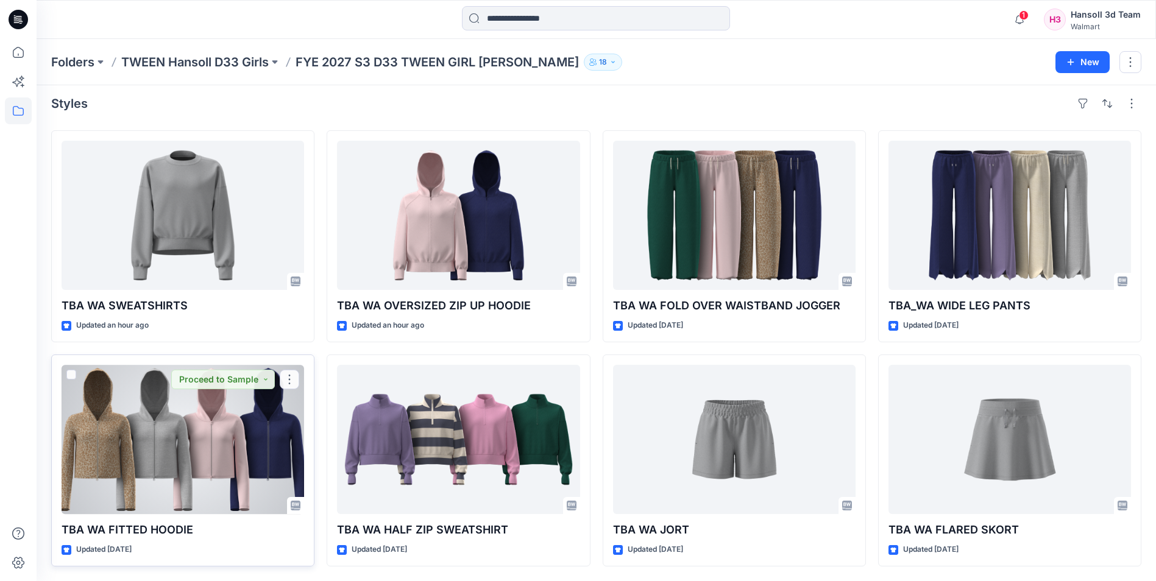
click at [261, 432] on div at bounding box center [183, 439] width 243 height 149
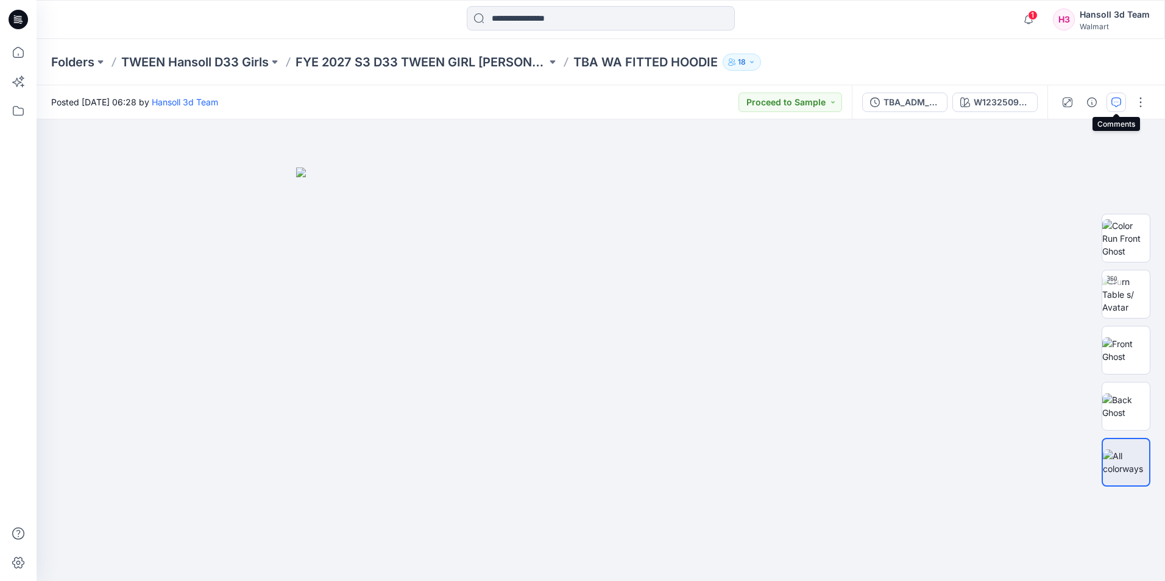
click at [1116, 101] on icon "button" at bounding box center [1117, 103] width 10 height 10
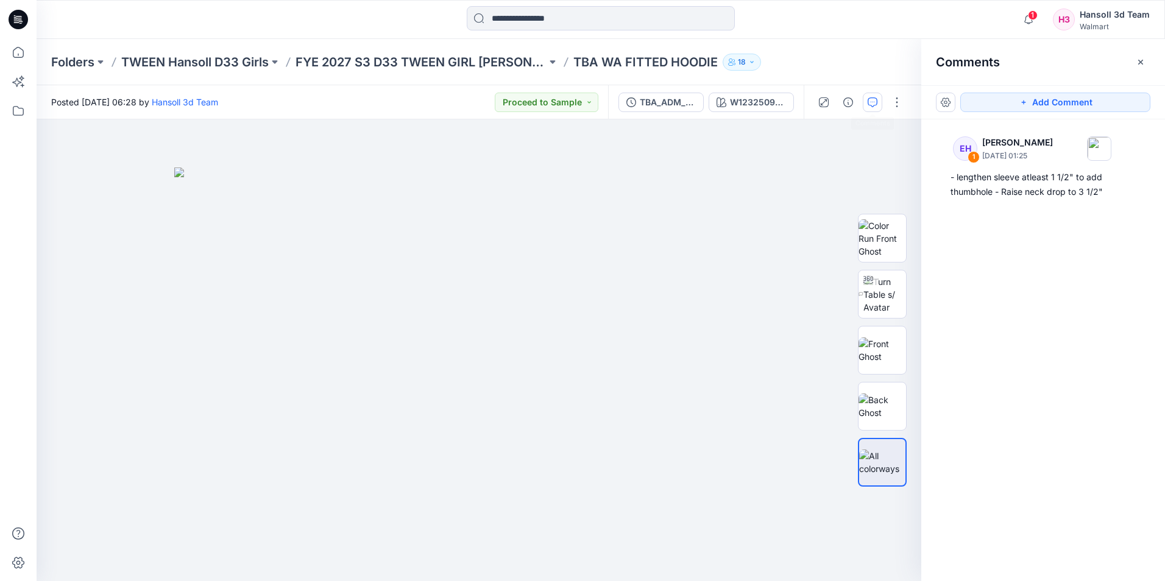
drag, startPoint x: 1019, startPoint y: 324, endPoint x: 934, endPoint y: 430, distance: 135.7
click at [1018, 327] on div "EH 1 Ellie Hosokawa September 27, 2025 01:25 - lengthen sleeve atleast 1 1/2" t…" at bounding box center [1044, 327] width 244 height 417
click at [1118, 325] on div "EH 1 Ellie Hosokawa September 27, 2025 01:25 - lengthen sleeve atleast 1 1/2" t…" at bounding box center [1044, 327] width 244 height 417
click at [886, 300] on img at bounding box center [885, 294] width 43 height 38
